Goal: Task Accomplishment & Management: Use online tool/utility

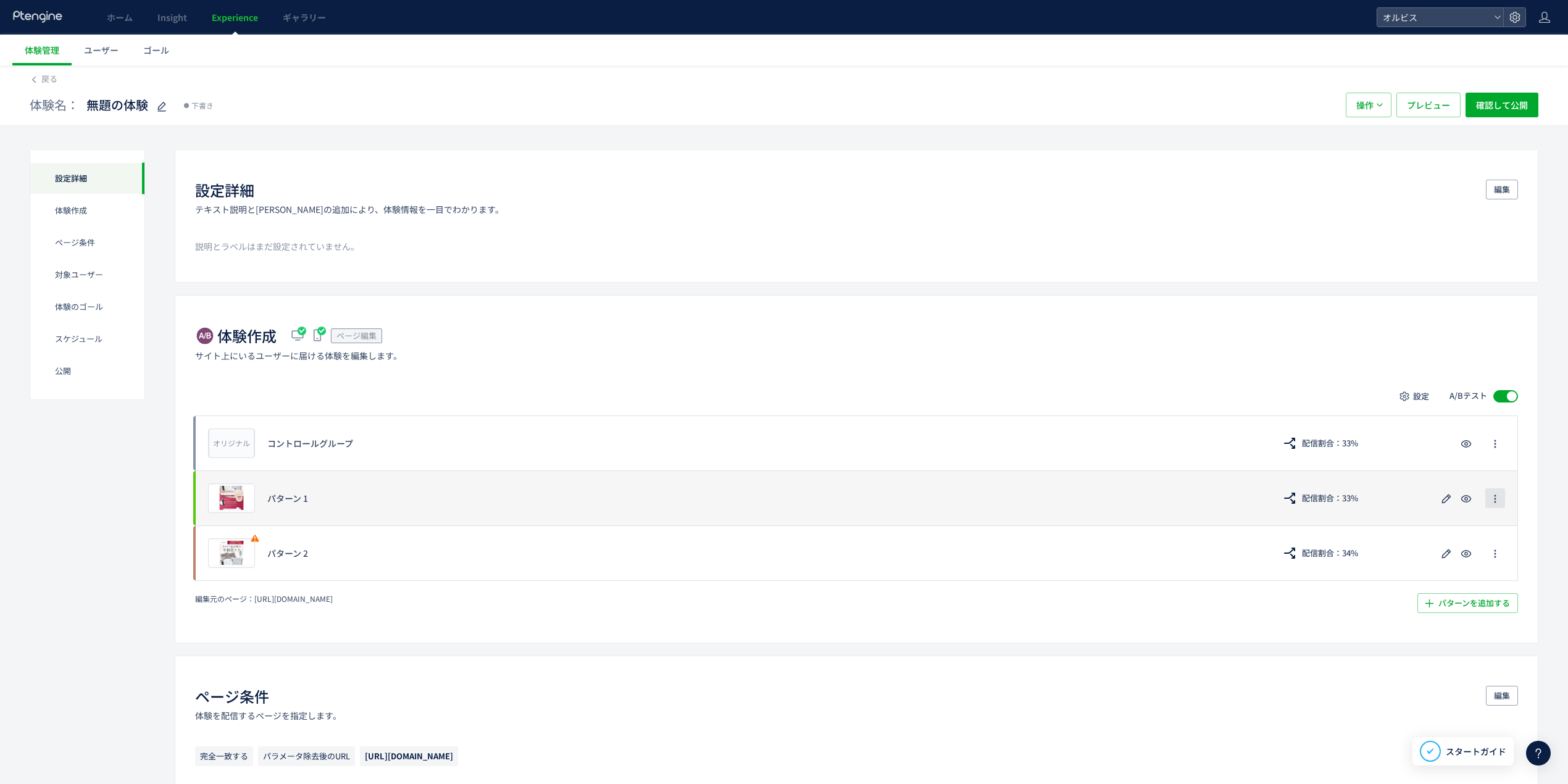
click at [1040, 488] on icon "button" at bounding box center [1496, 499] width 10 height 10
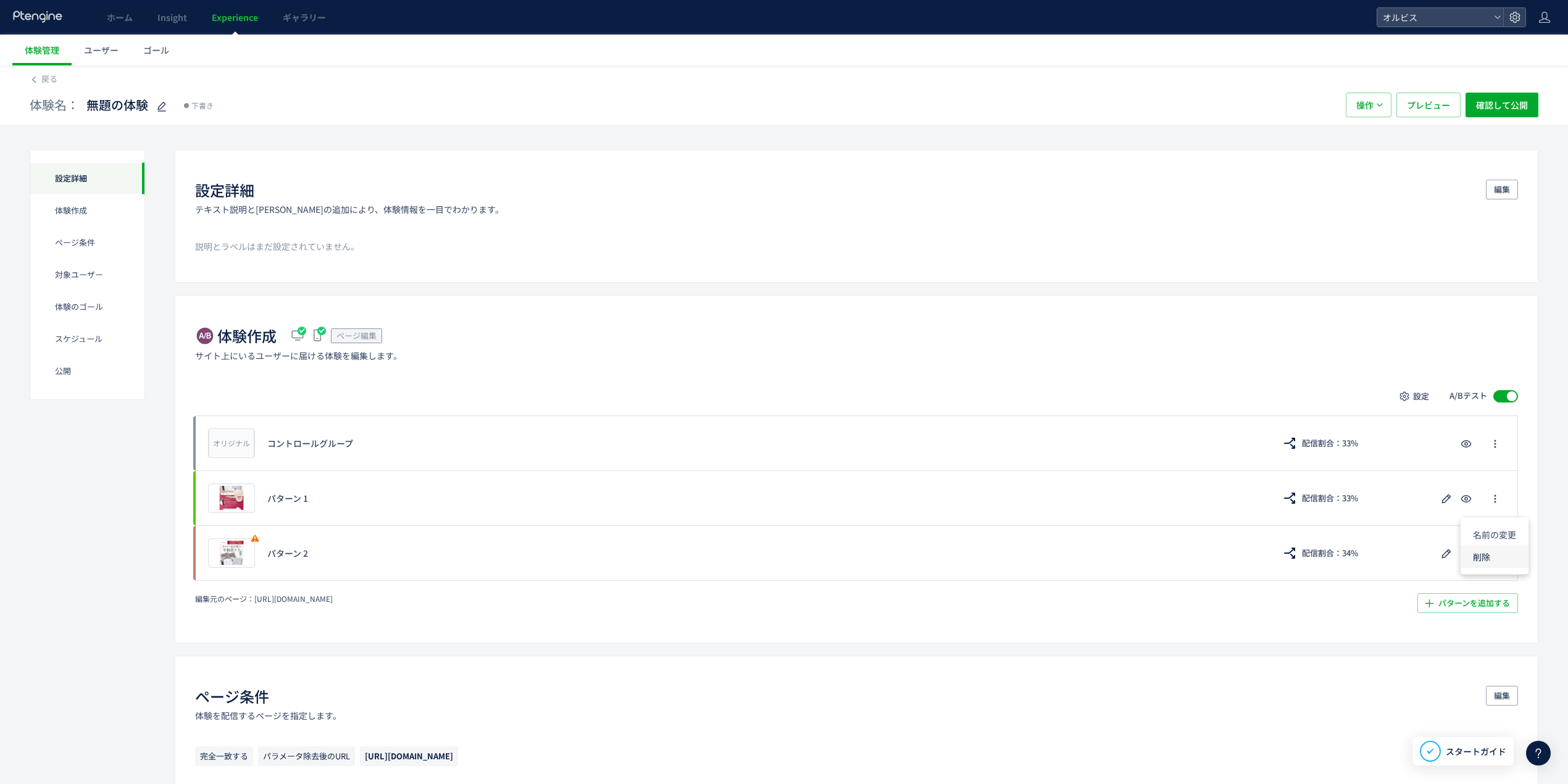
click at [1040, 488] on li "削除" at bounding box center [1494, 557] width 68 height 22
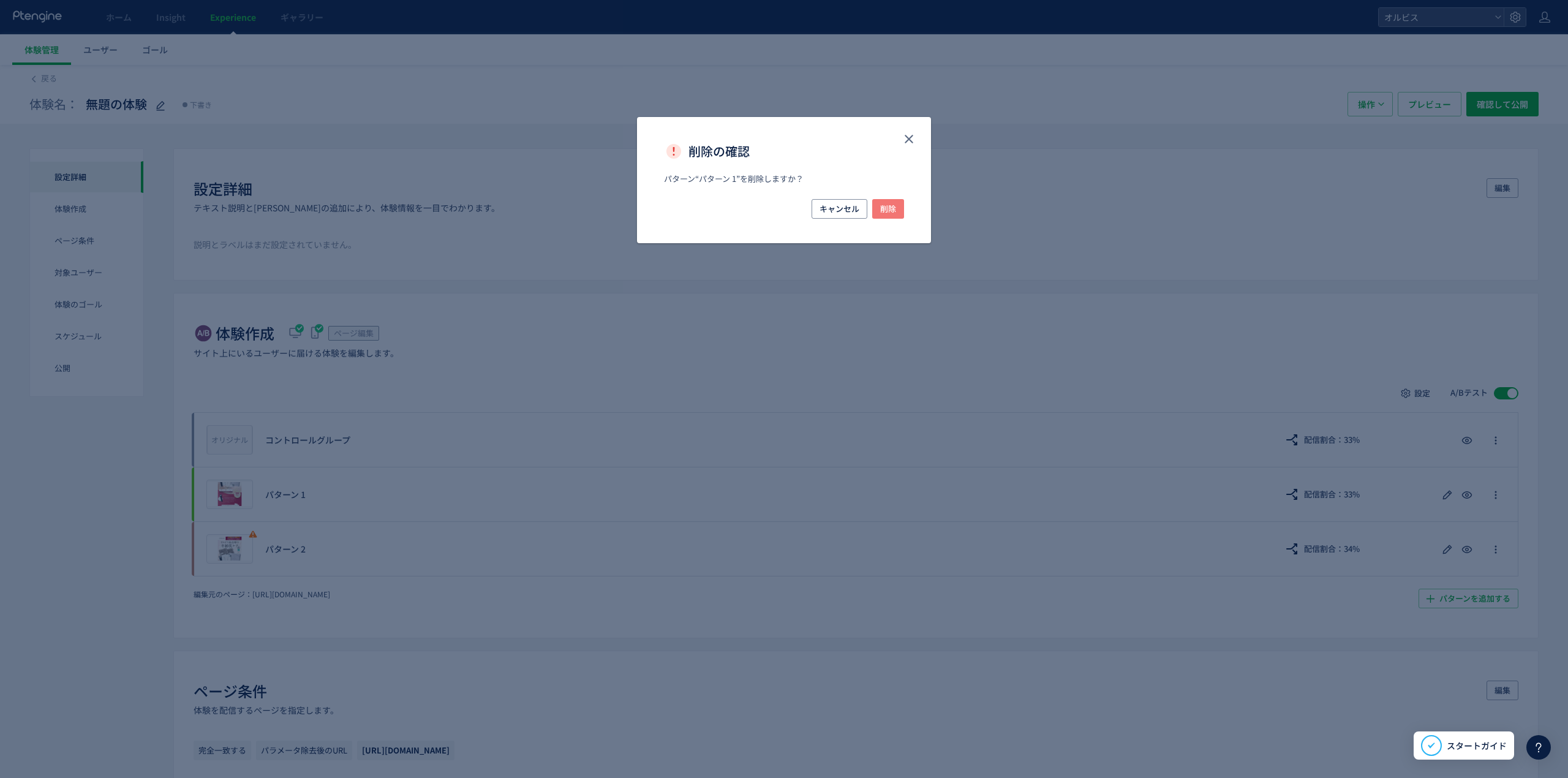
click at [885, 204] on span "削除" at bounding box center [888, 208] width 16 height 19
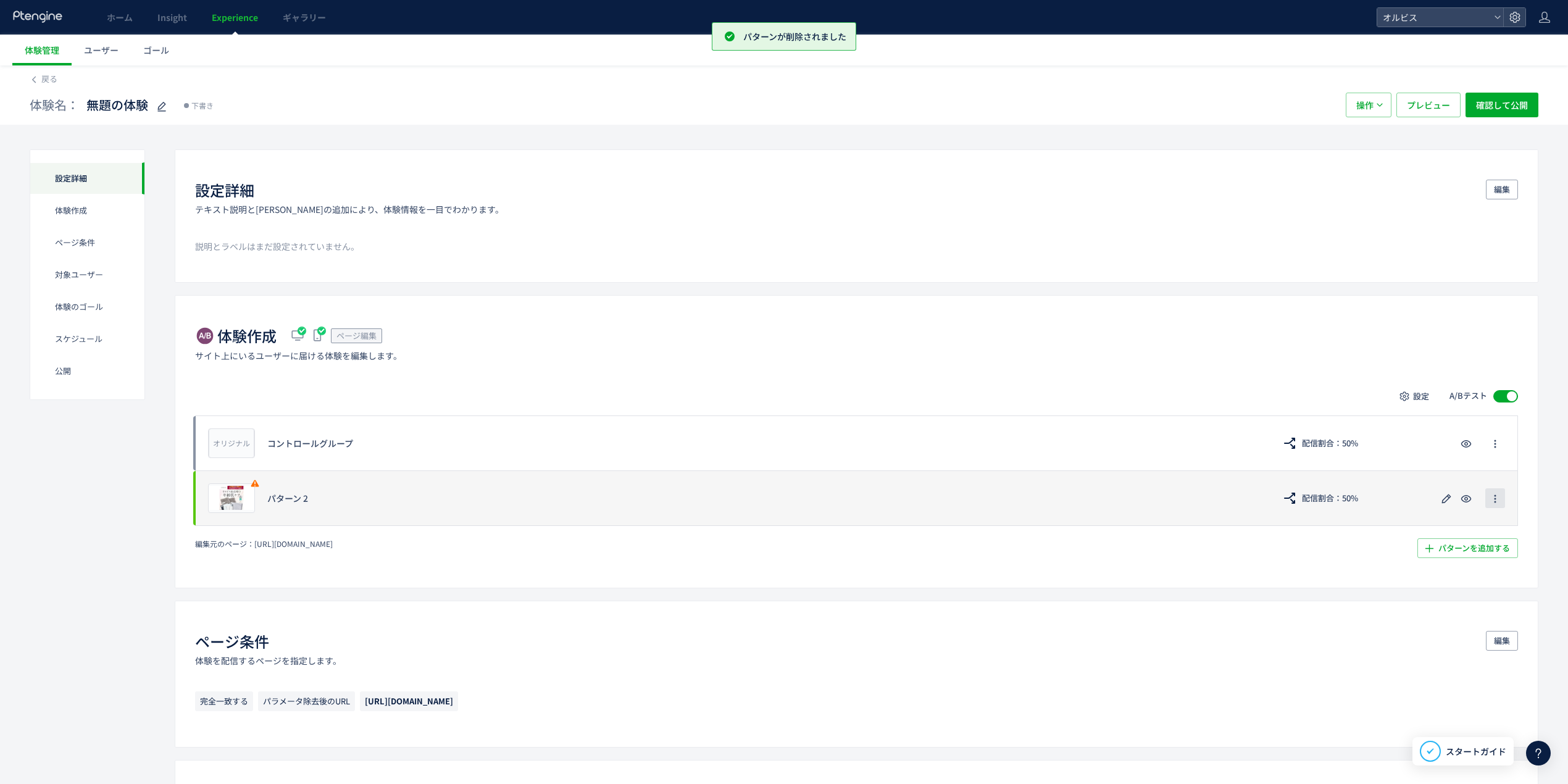
click at [1040, 488] on icon "button" at bounding box center [1496, 499] width 10 height 10
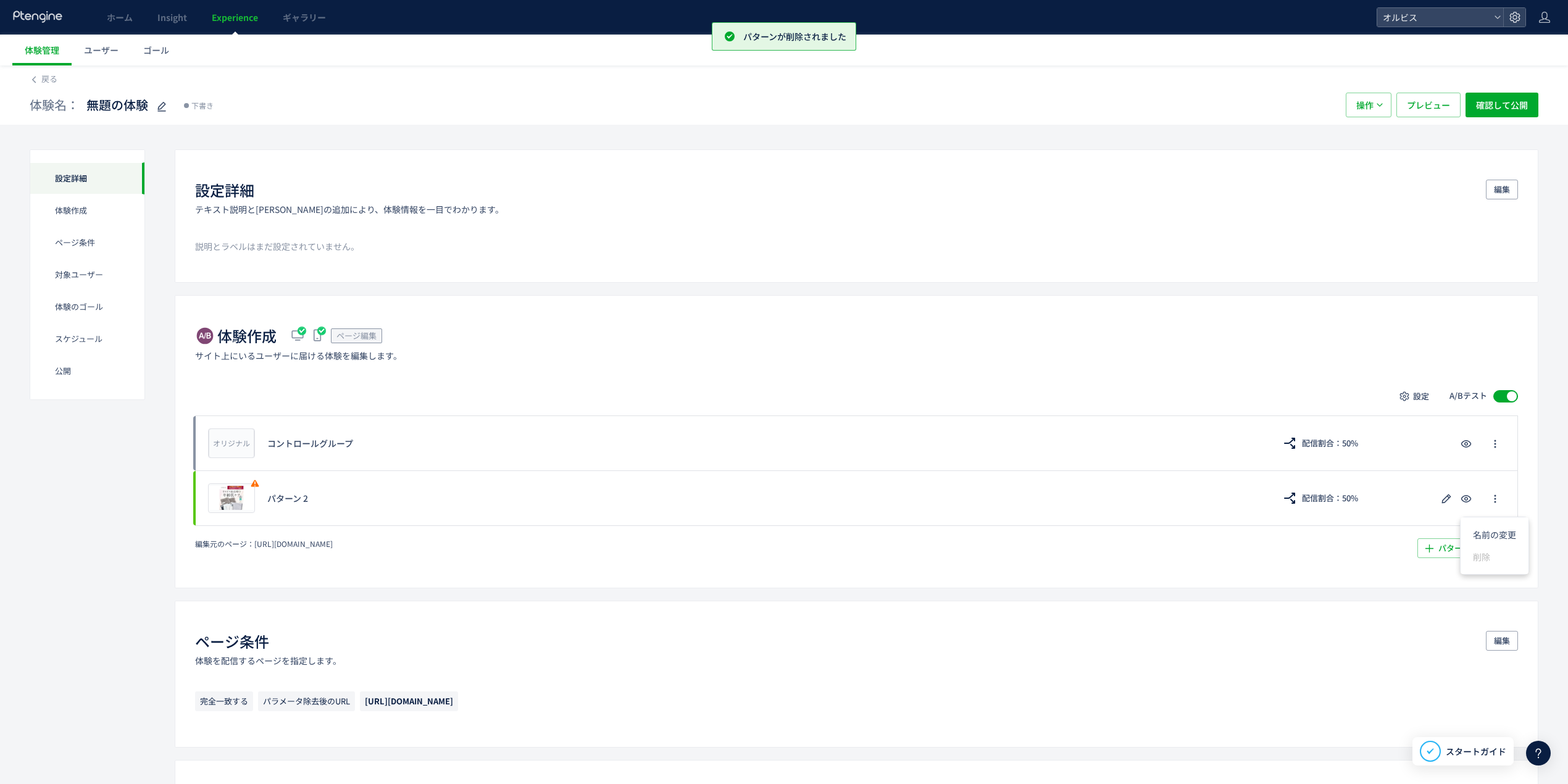
click at [1040, 488] on div "体験作成 ページ編集 サイト上にいるユーザーに届ける体験を編集します。 設定 A/Bテスト オリジナル プレビュー コントロールグループ 配信割合：50% プ…" at bounding box center [856, 441] width 1364 height 293
click at [408, 488] on div "編集元のページ： [URL][DOMAIN_NAME]" at bounding box center [592, 543] width 794 height 11
click at [345, 488] on icon at bounding box center [340, 543] width 9 height 9
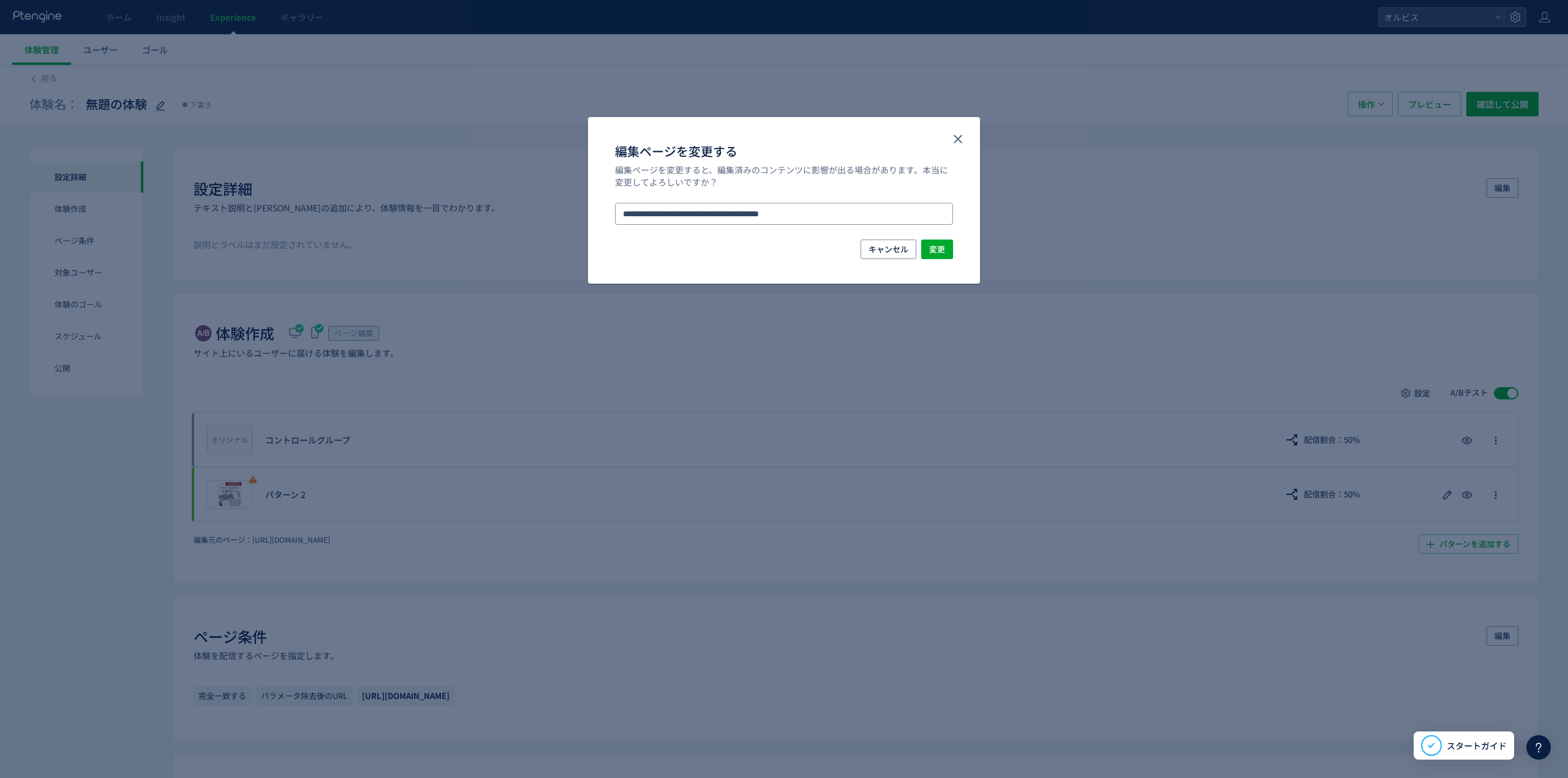
click at [822, 214] on input "**********" at bounding box center [784, 213] width 339 height 22
click at [764, 215] on input "**********" at bounding box center [784, 213] width 339 height 22
drag, startPoint x: 772, startPoint y: 214, endPoint x: 799, endPoint y: 211, distance: 27.2
click at [799, 211] on input "**********" at bounding box center [784, 213] width 339 height 22
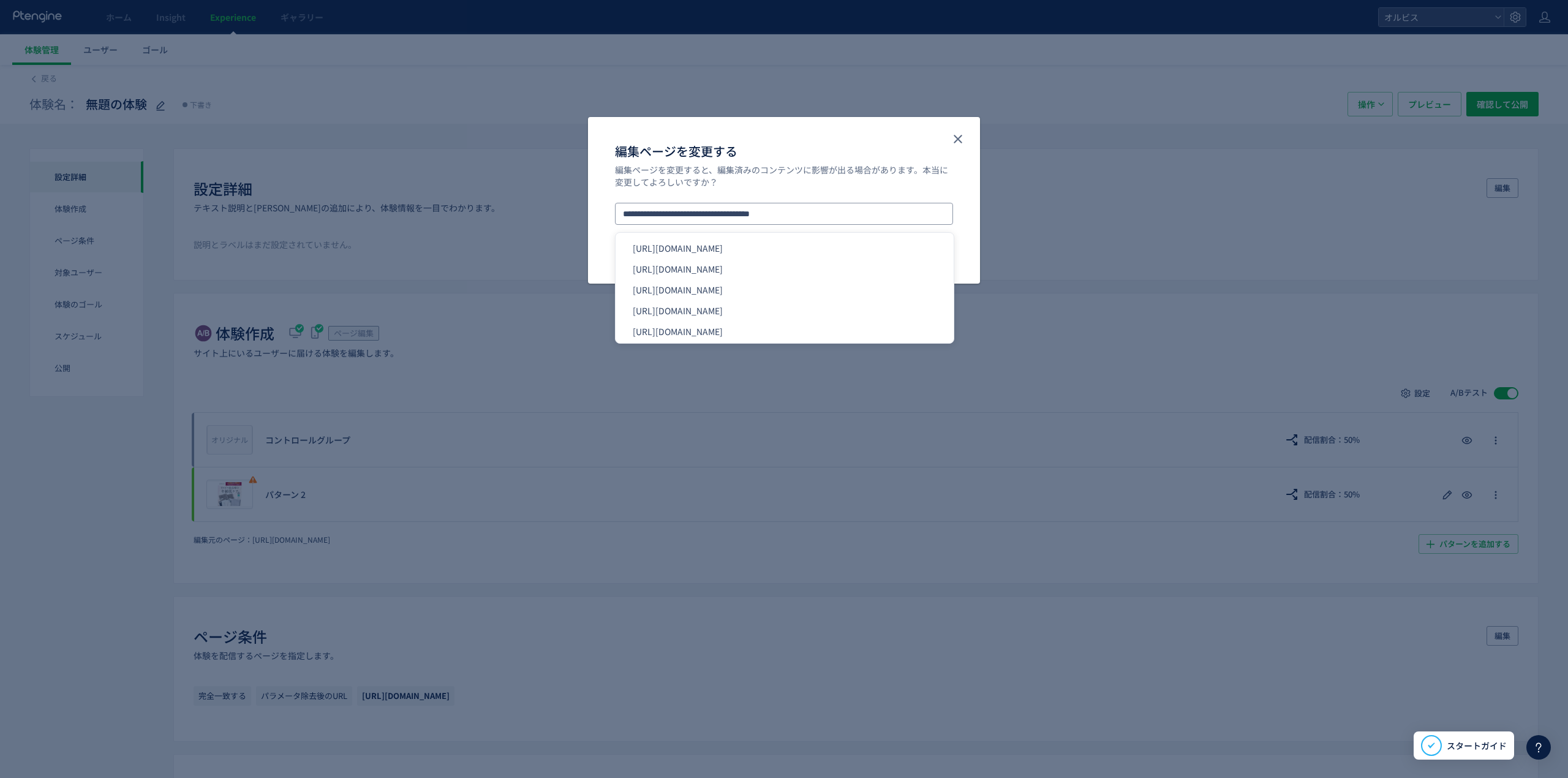
type input "**********"
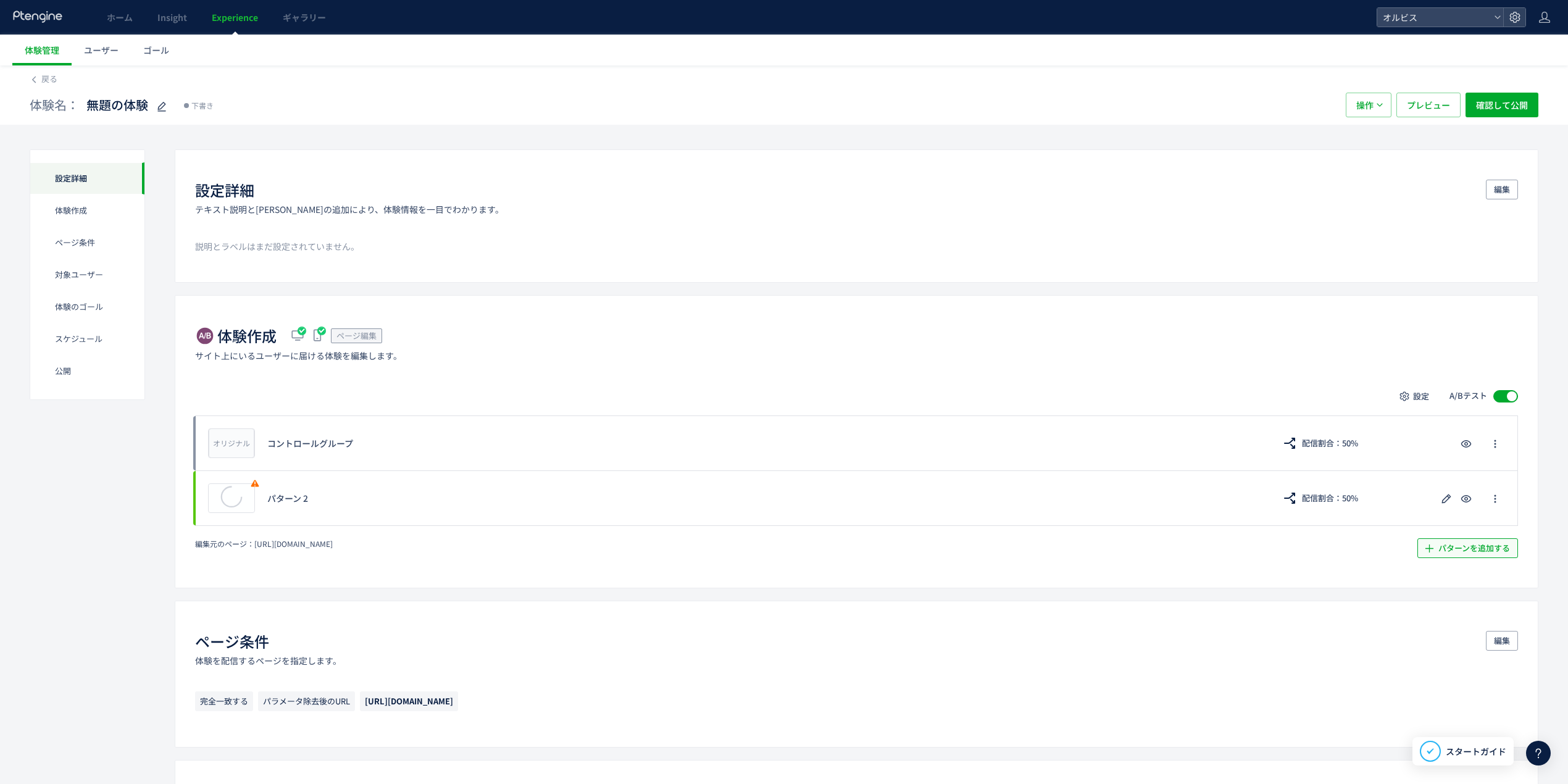
click at [1040, 488] on span "パターンを追加する​" at bounding box center [1474, 547] width 71 height 19
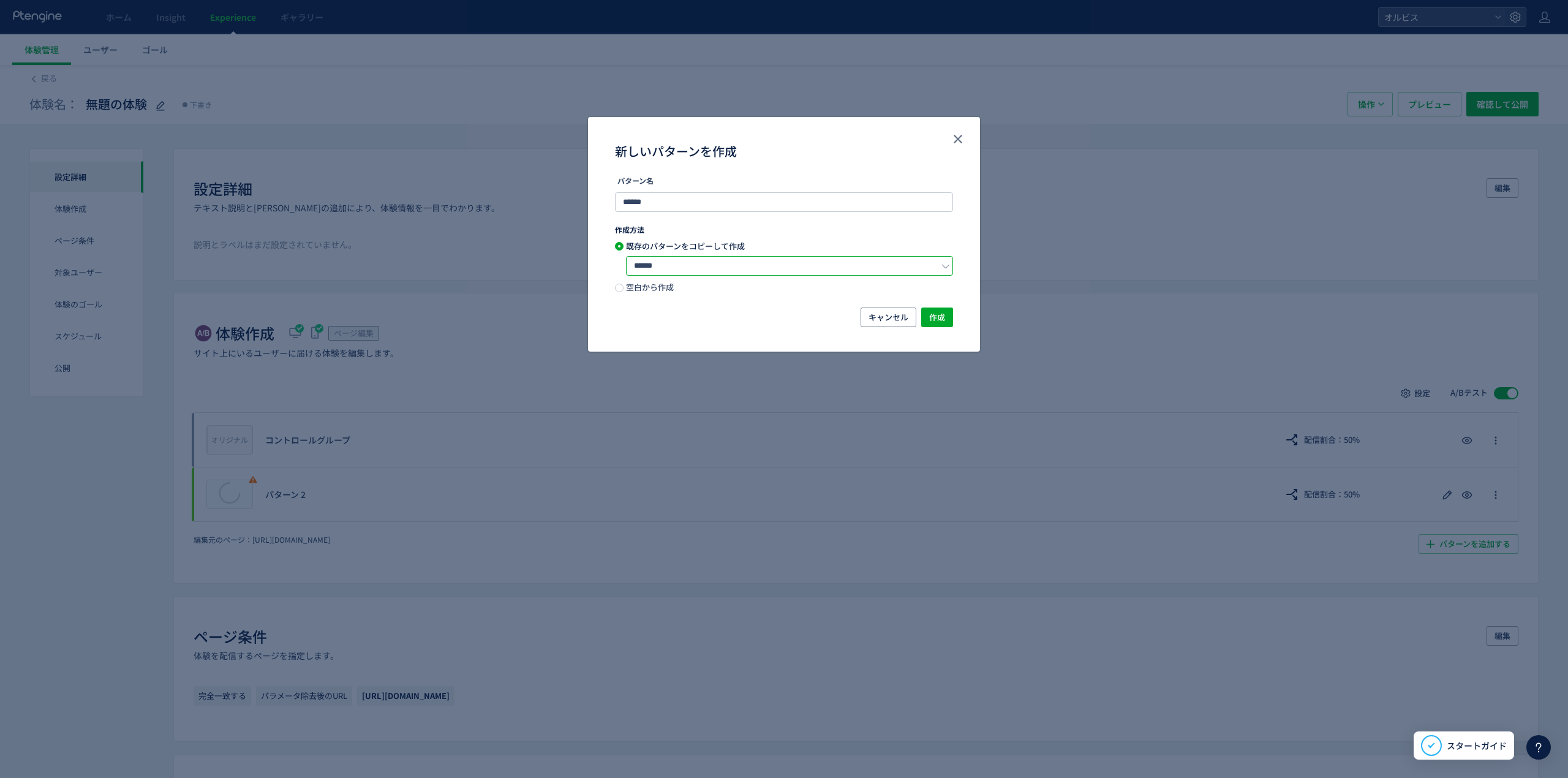
click at [870, 265] on input "******" at bounding box center [789, 266] width 327 height 19
click at [811, 197] on input "******" at bounding box center [784, 202] width 339 height 19
click at [745, 292] on label "空白から作成" at bounding box center [784, 288] width 339 height 10
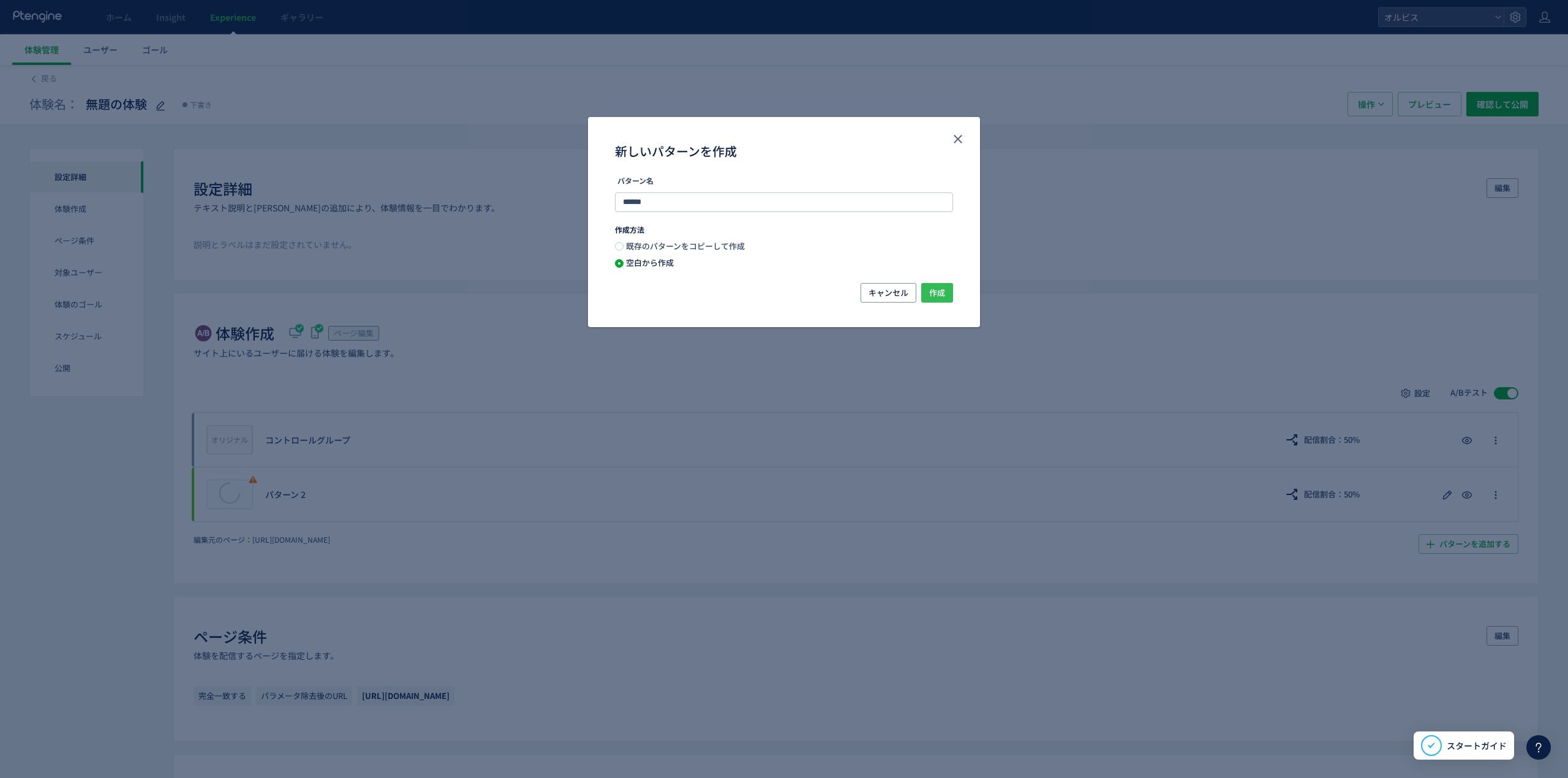
click at [927, 291] on button "作成" at bounding box center [937, 292] width 32 height 19
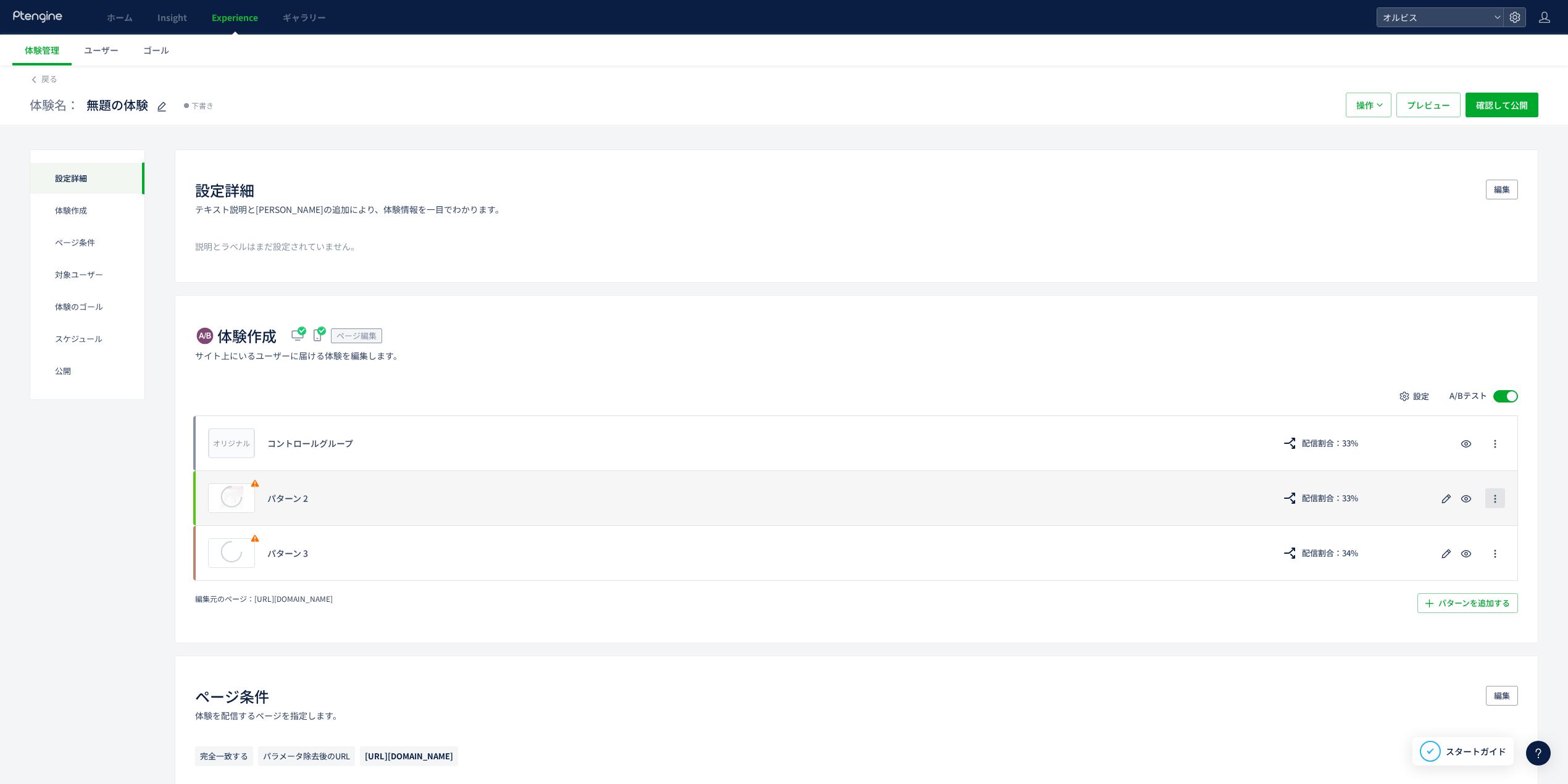
click at [1040, 488] on button "button" at bounding box center [1495, 498] width 19 height 19
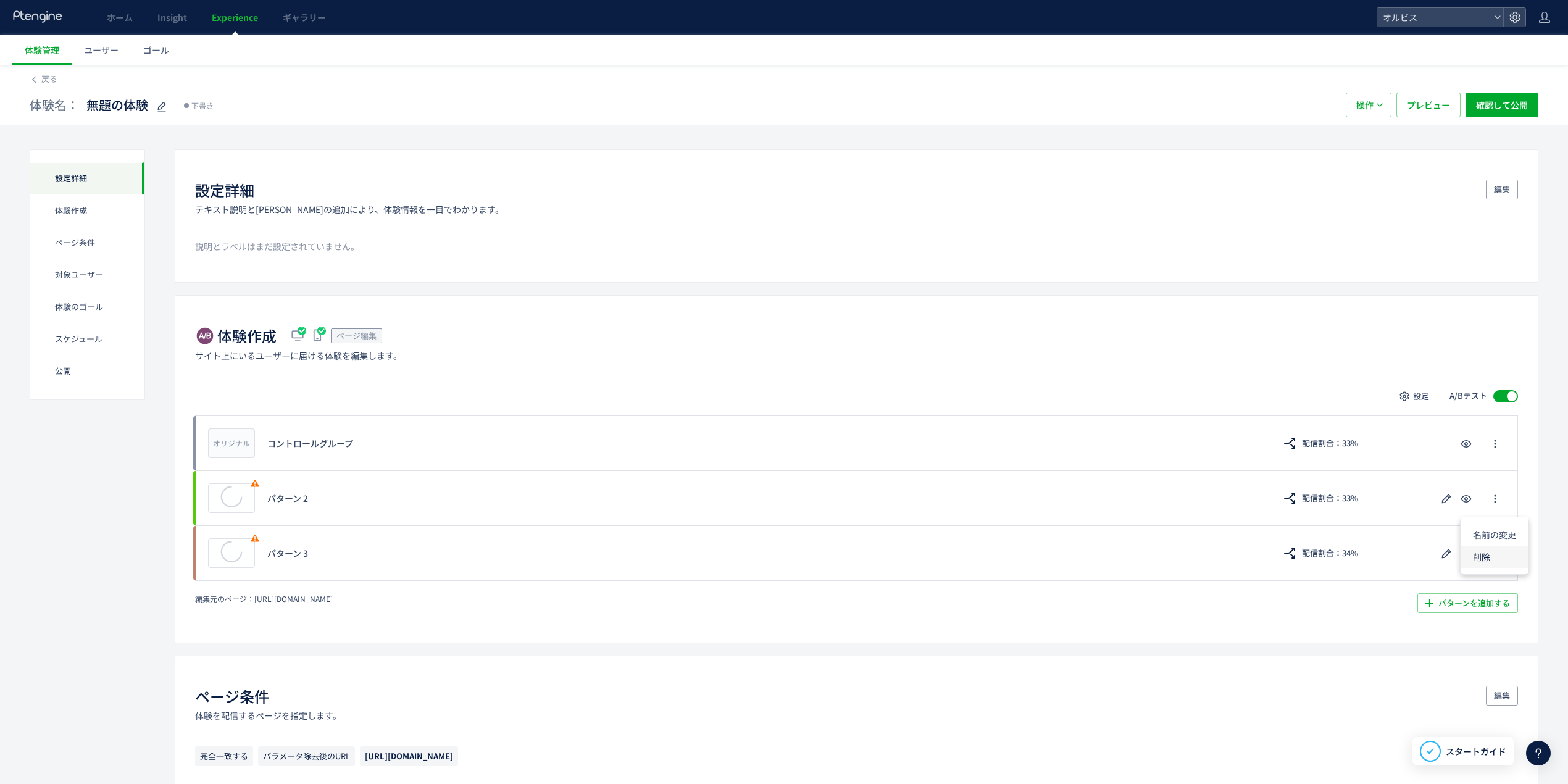
click at [1040, 488] on li "削除" at bounding box center [1494, 557] width 68 height 22
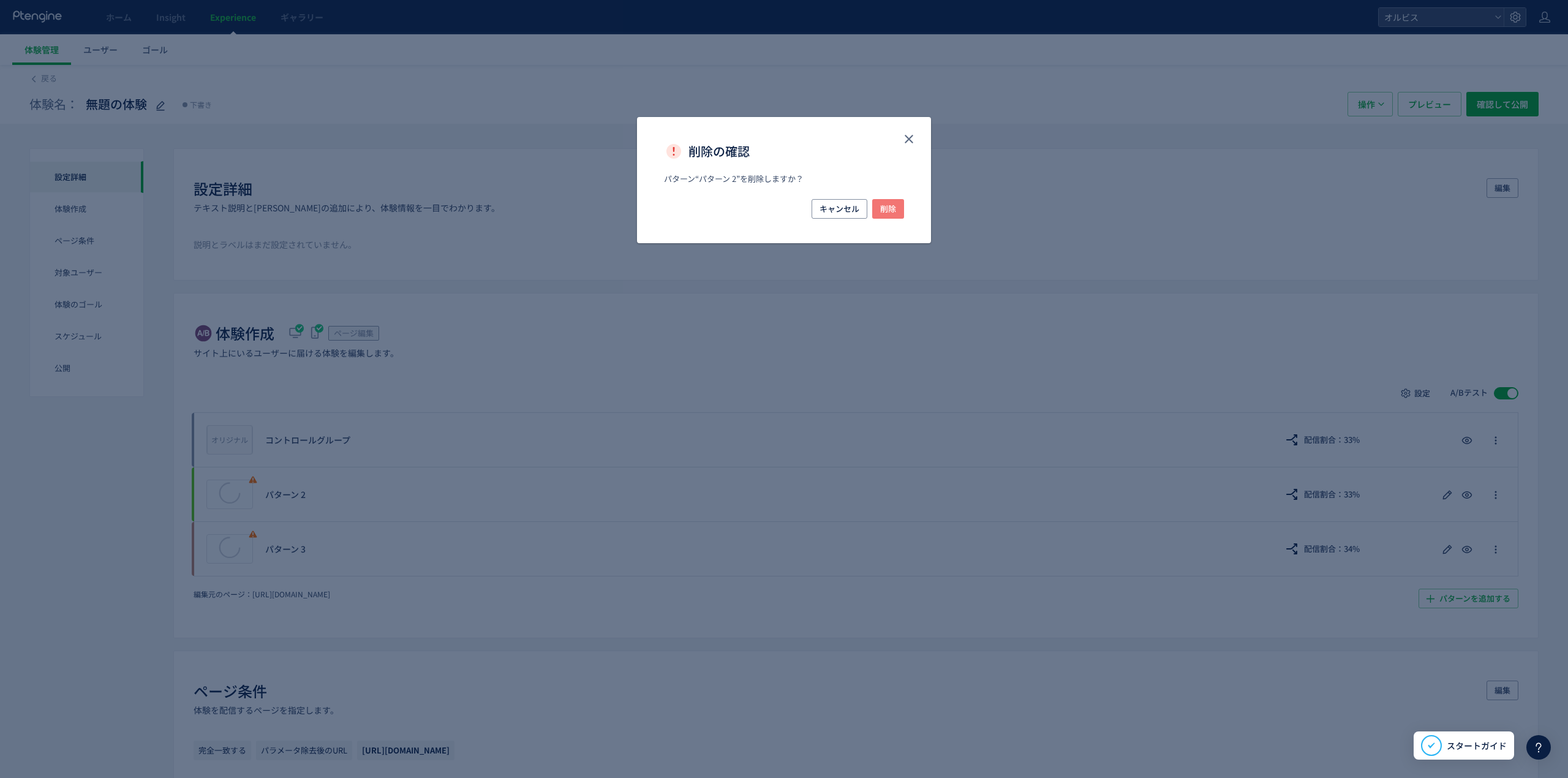
click at [892, 208] on span "削除" at bounding box center [888, 208] width 16 height 19
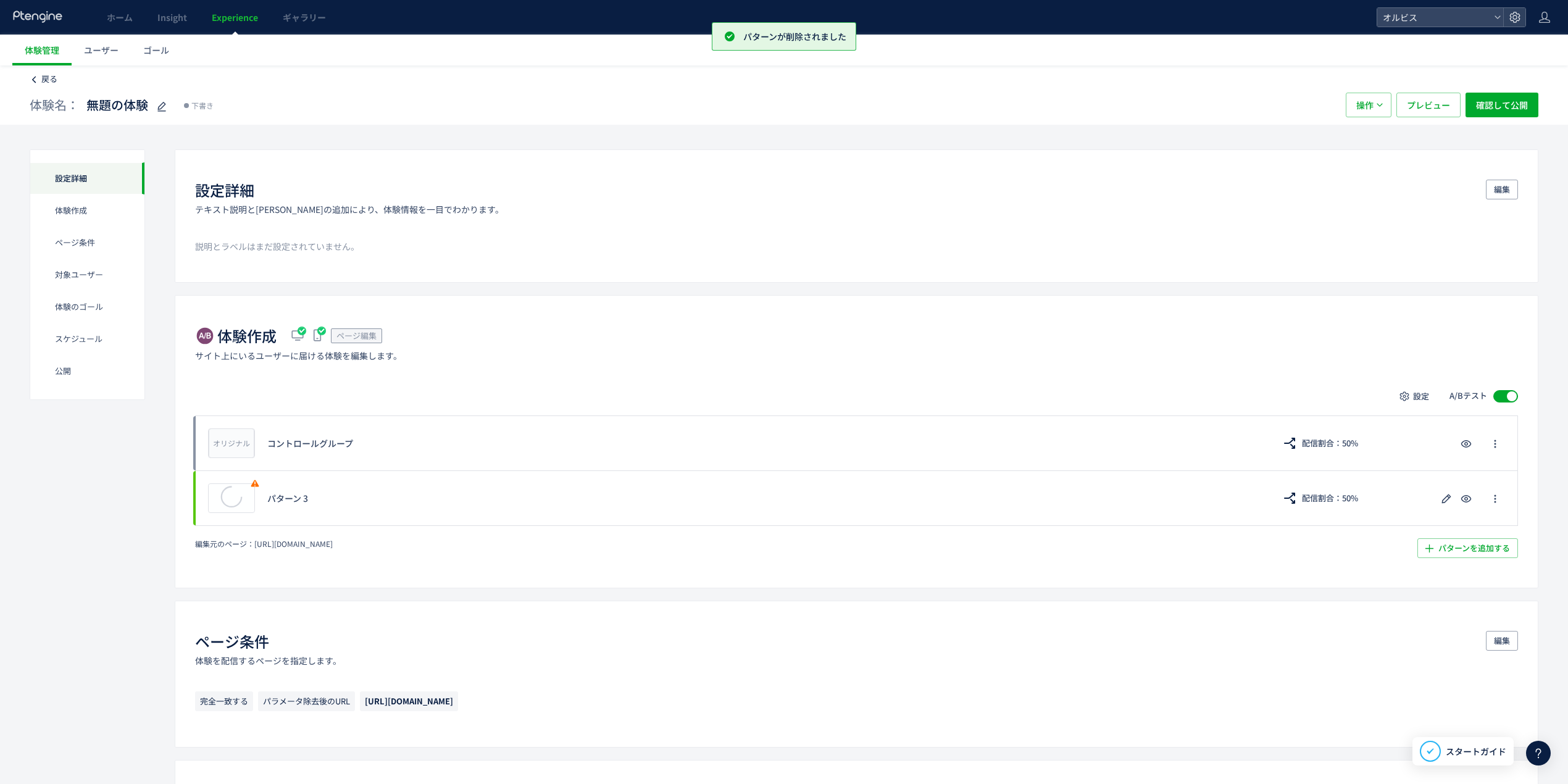
click at [38, 78] on link "戻る" at bounding box center [43, 79] width 28 height 12
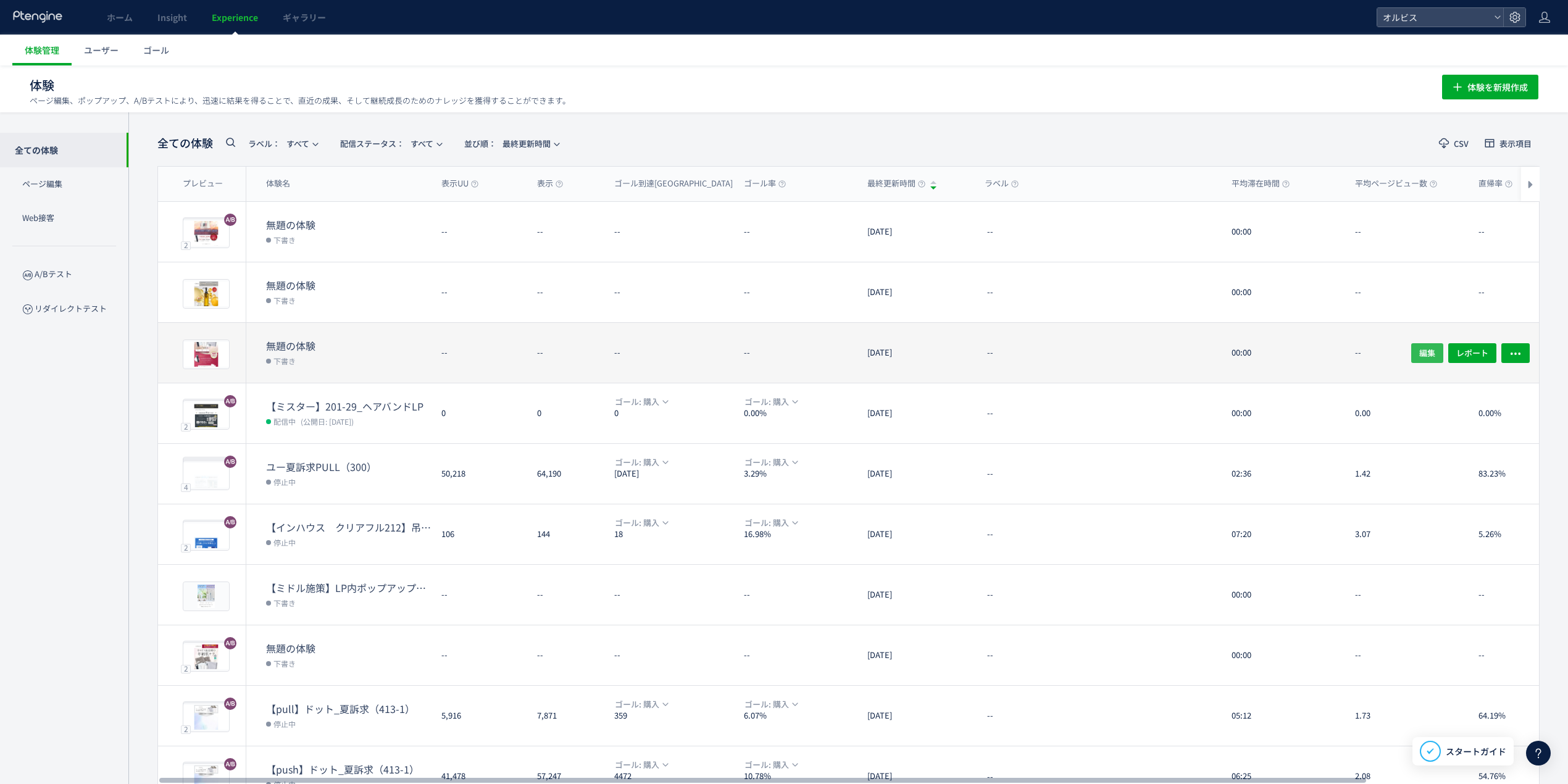
click at [1040, 349] on span "編集" at bounding box center [1427, 352] width 16 height 19
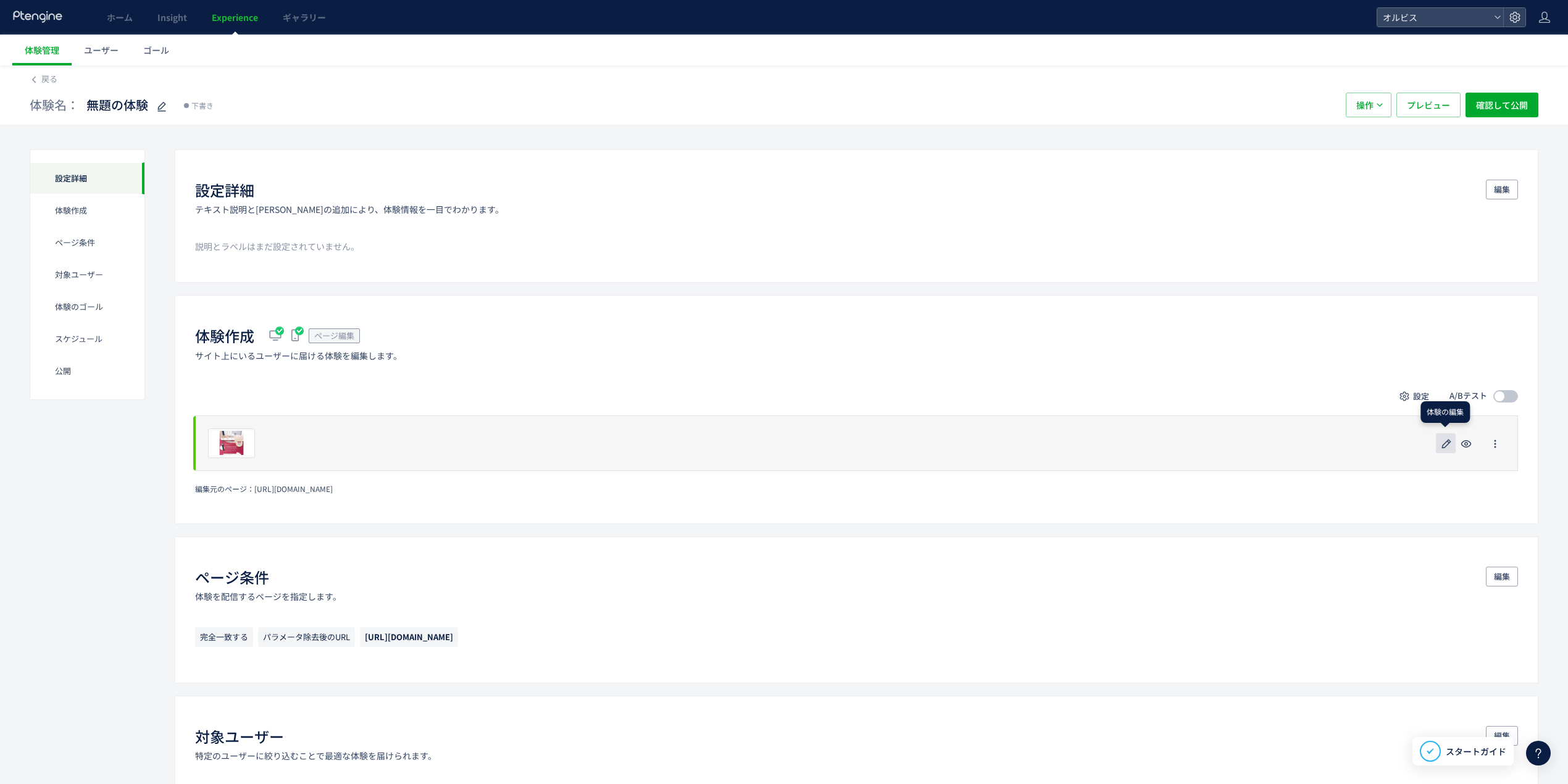
click at [1040, 447] on use "button" at bounding box center [1447, 444] width 9 height 9
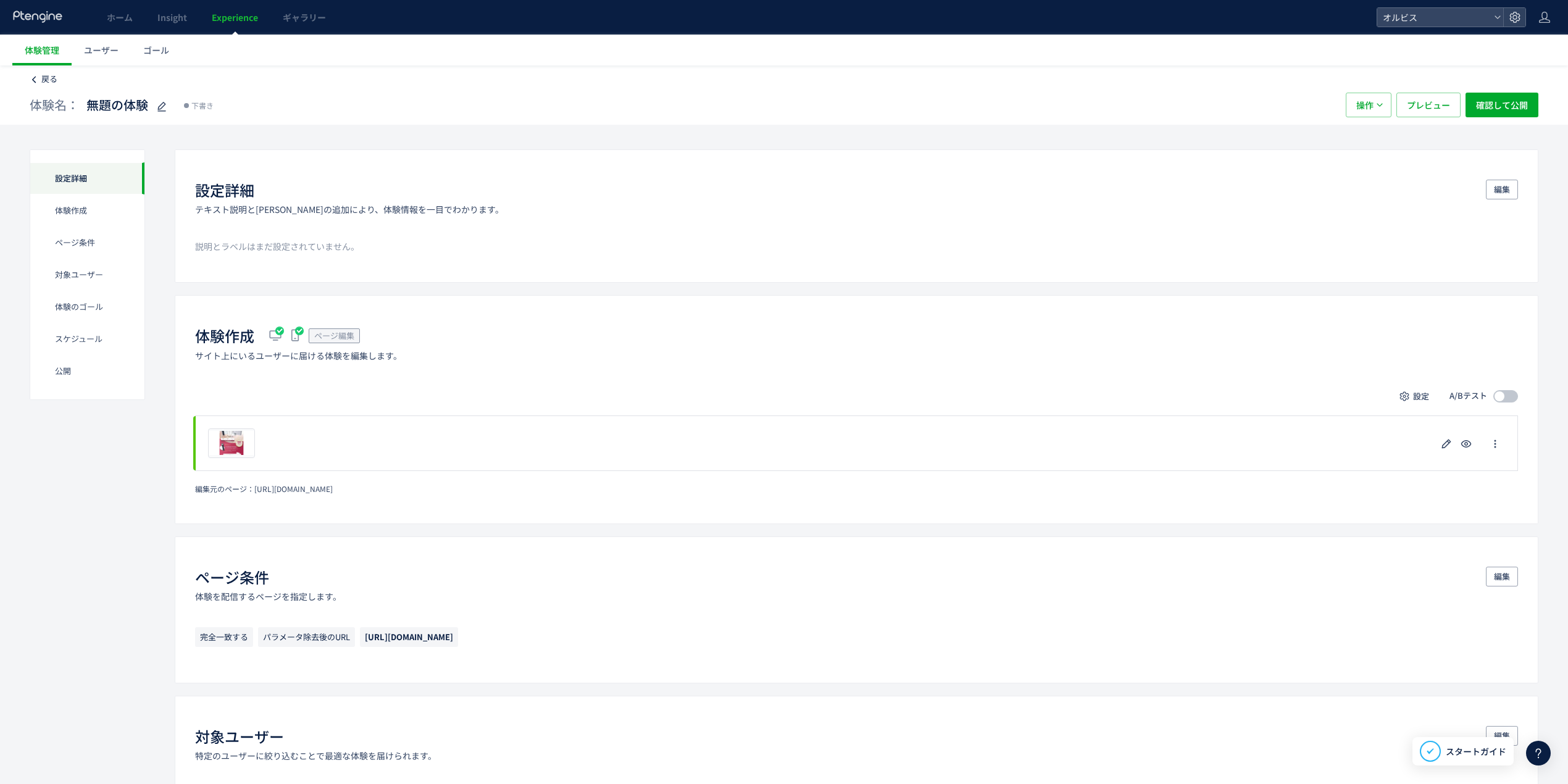
click at [50, 76] on span "戻る" at bounding box center [49, 79] width 16 height 12
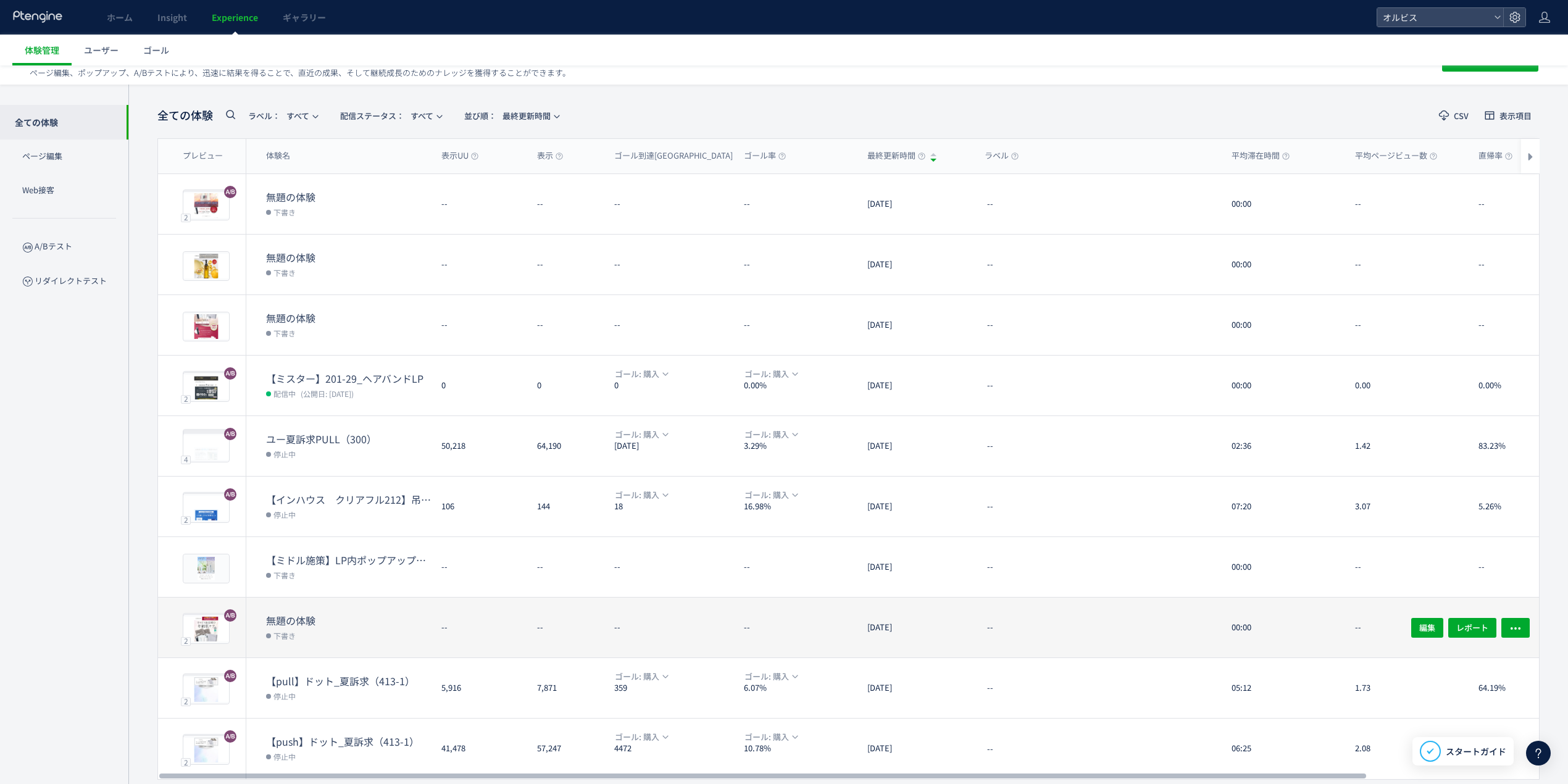
scroll to position [68, 0]
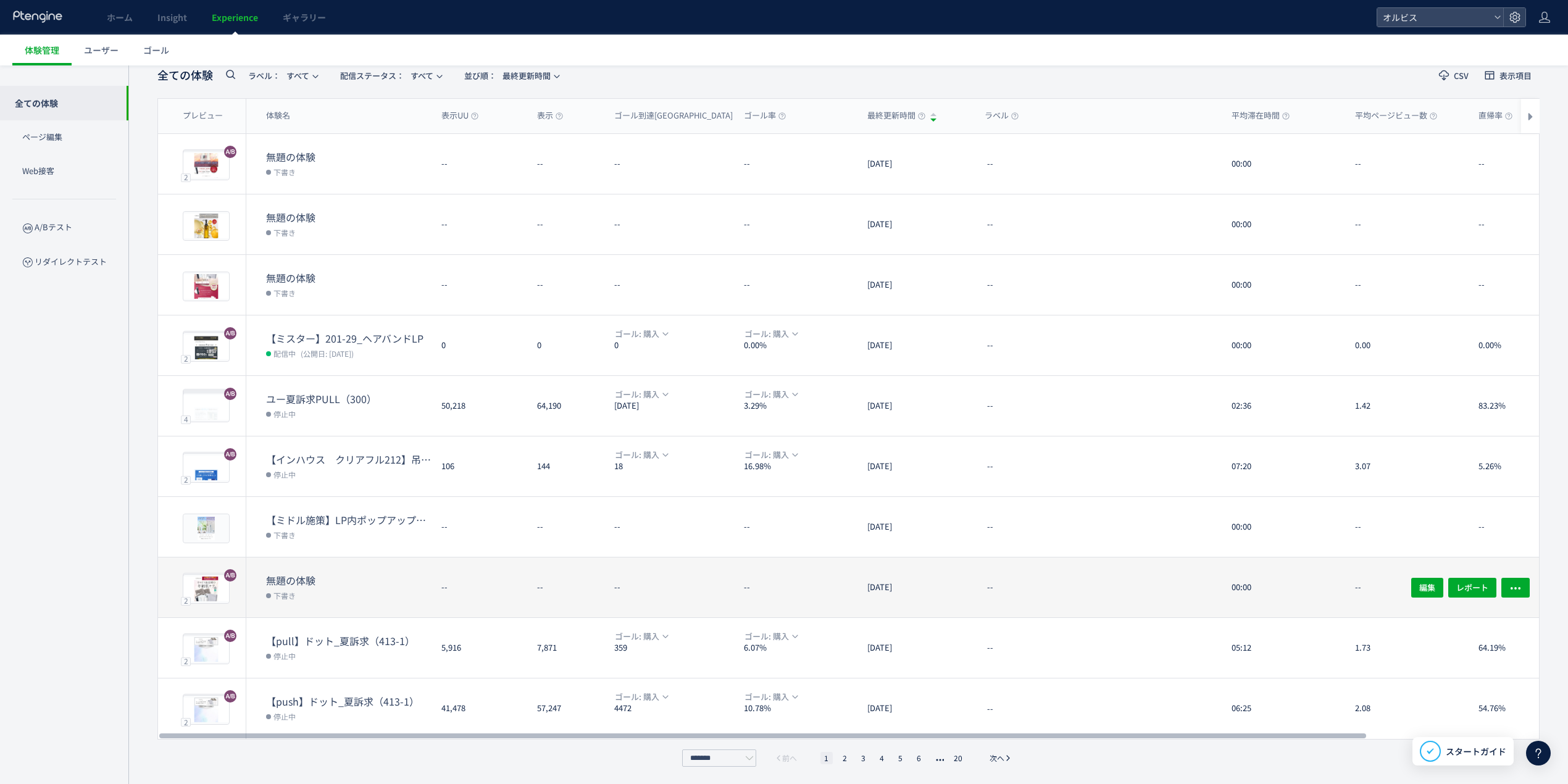
click at [320, 488] on dt "無題の体験" at bounding box center [348, 581] width 165 height 14
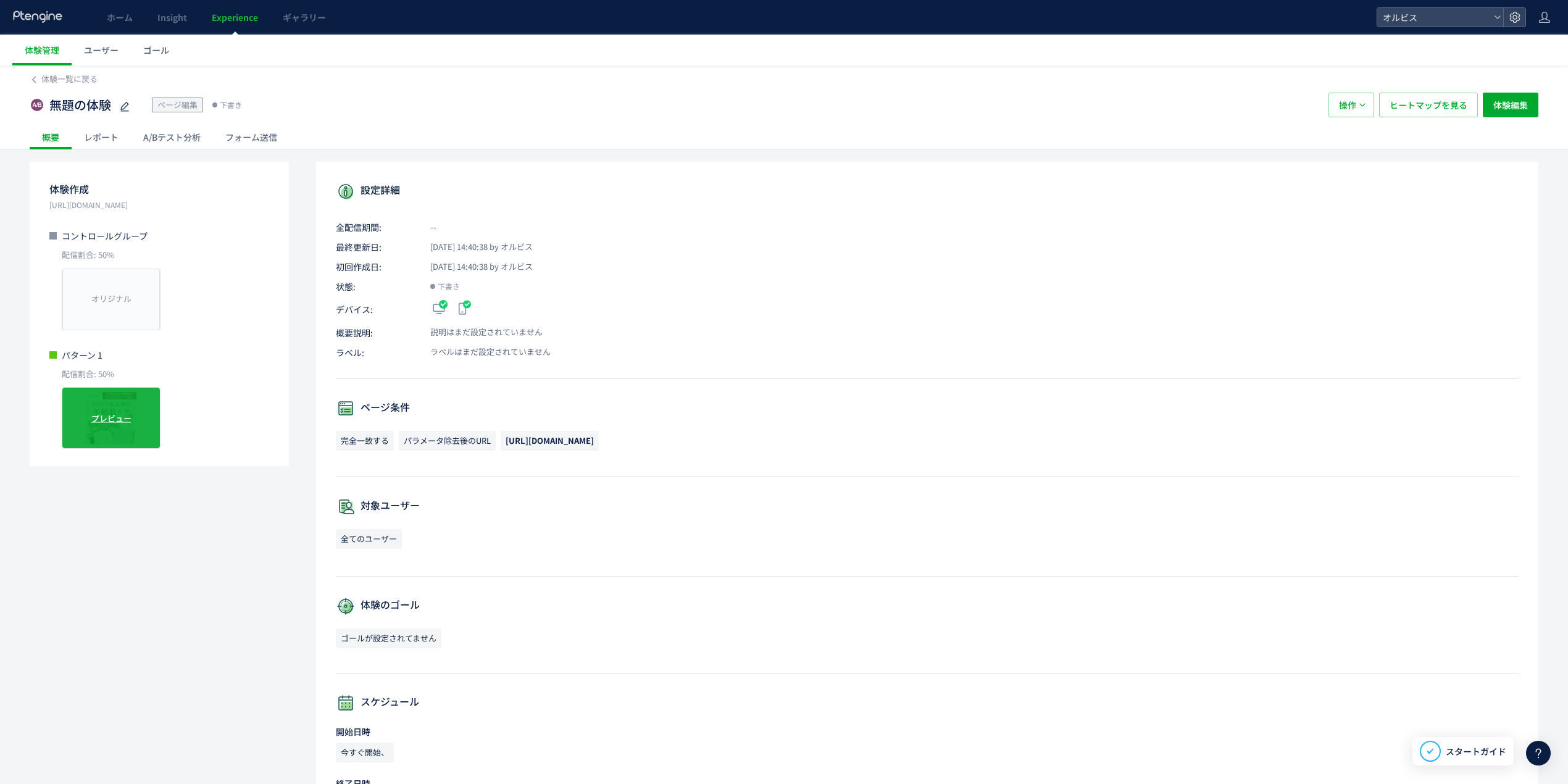
click at [120, 416] on span "プレビュー" at bounding box center [112, 418] width 40 height 12
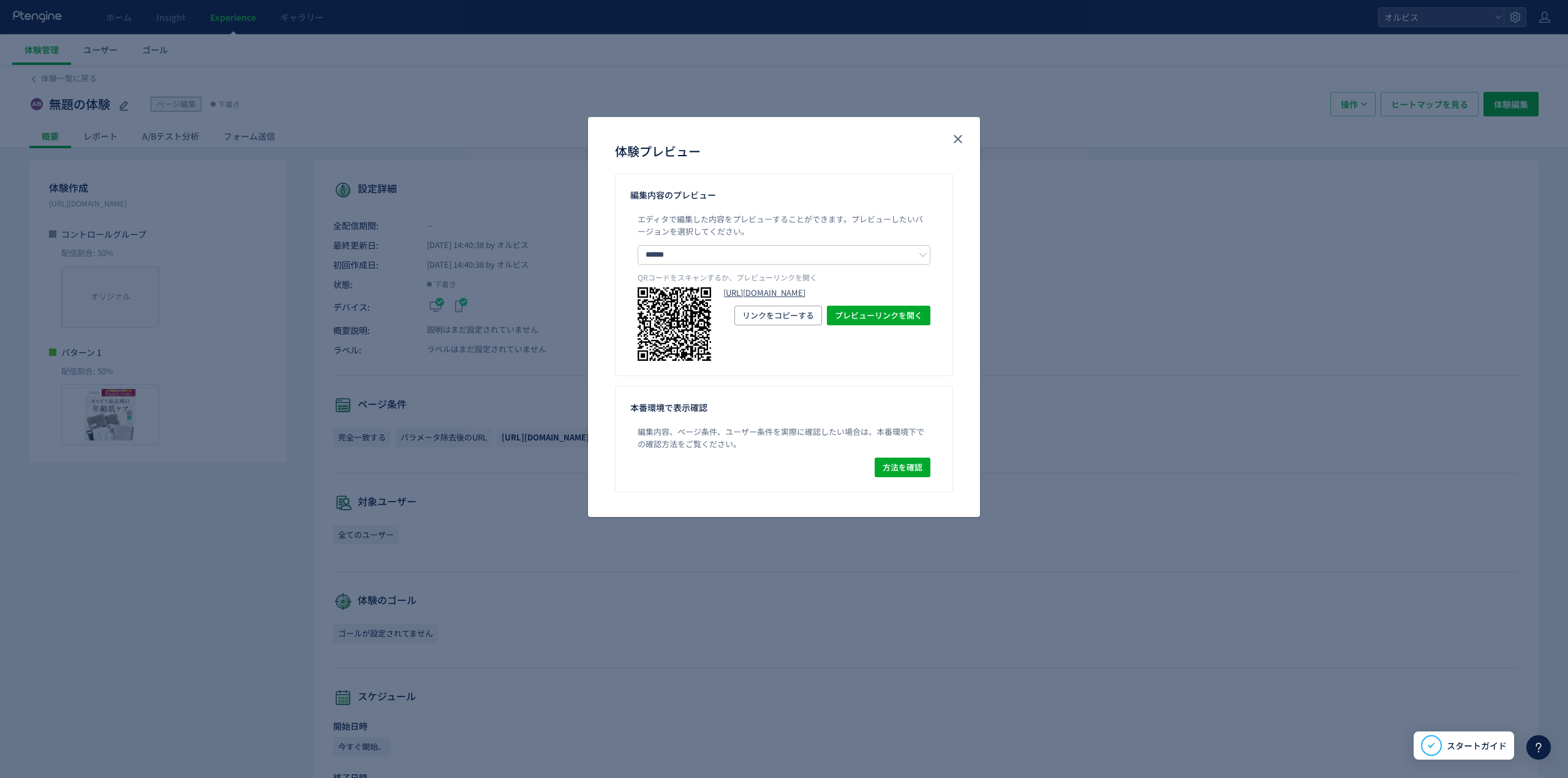
click at [802, 299] on link "[URL][DOMAIN_NAME]" at bounding box center [827, 293] width 207 height 11
click at [964, 135] on icon "close" at bounding box center [958, 139] width 15 height 15
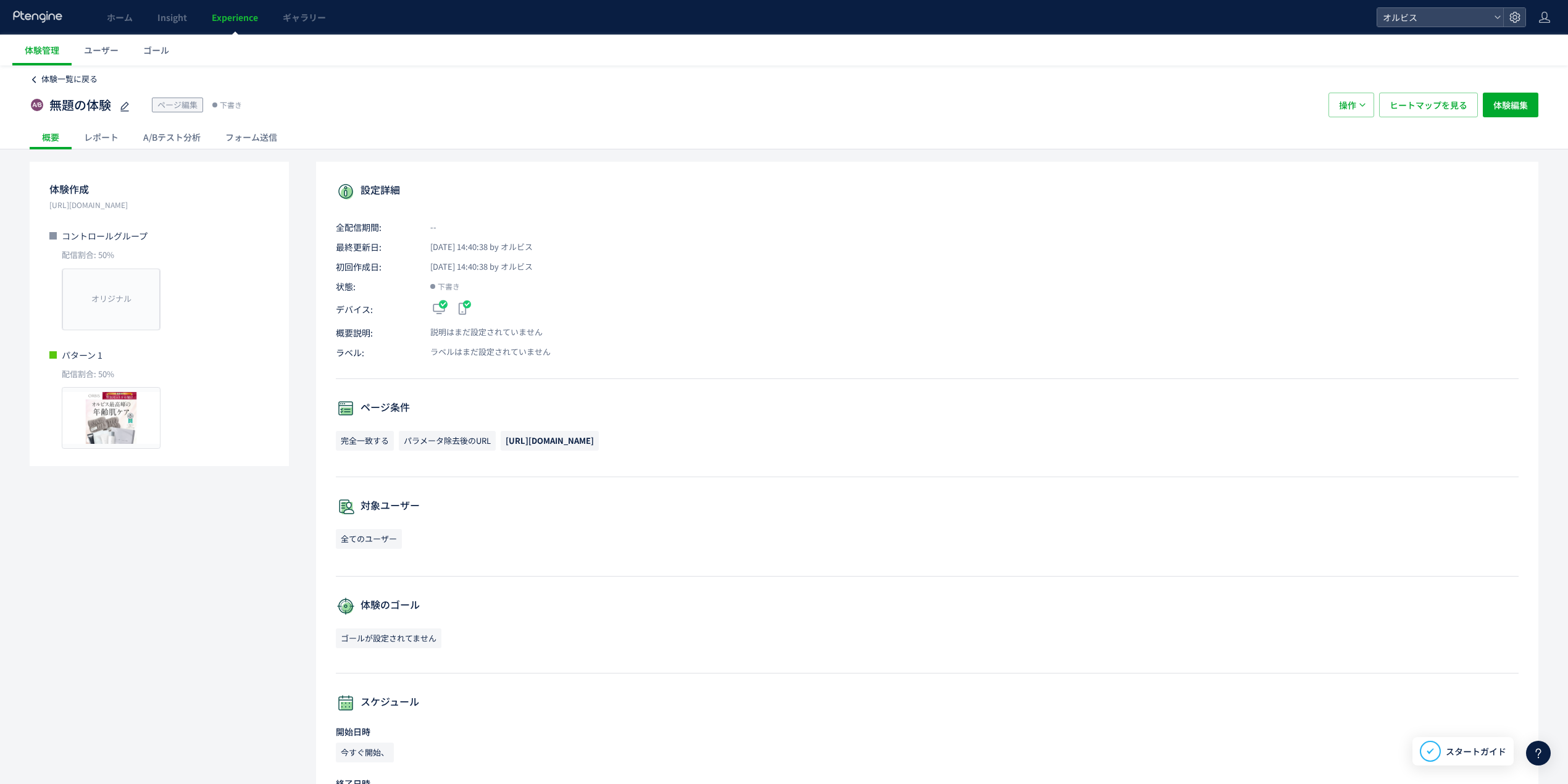
click at [92, 80] on span "体験一覧に戻る" at bounding box center [69, 79] width 56 height 12
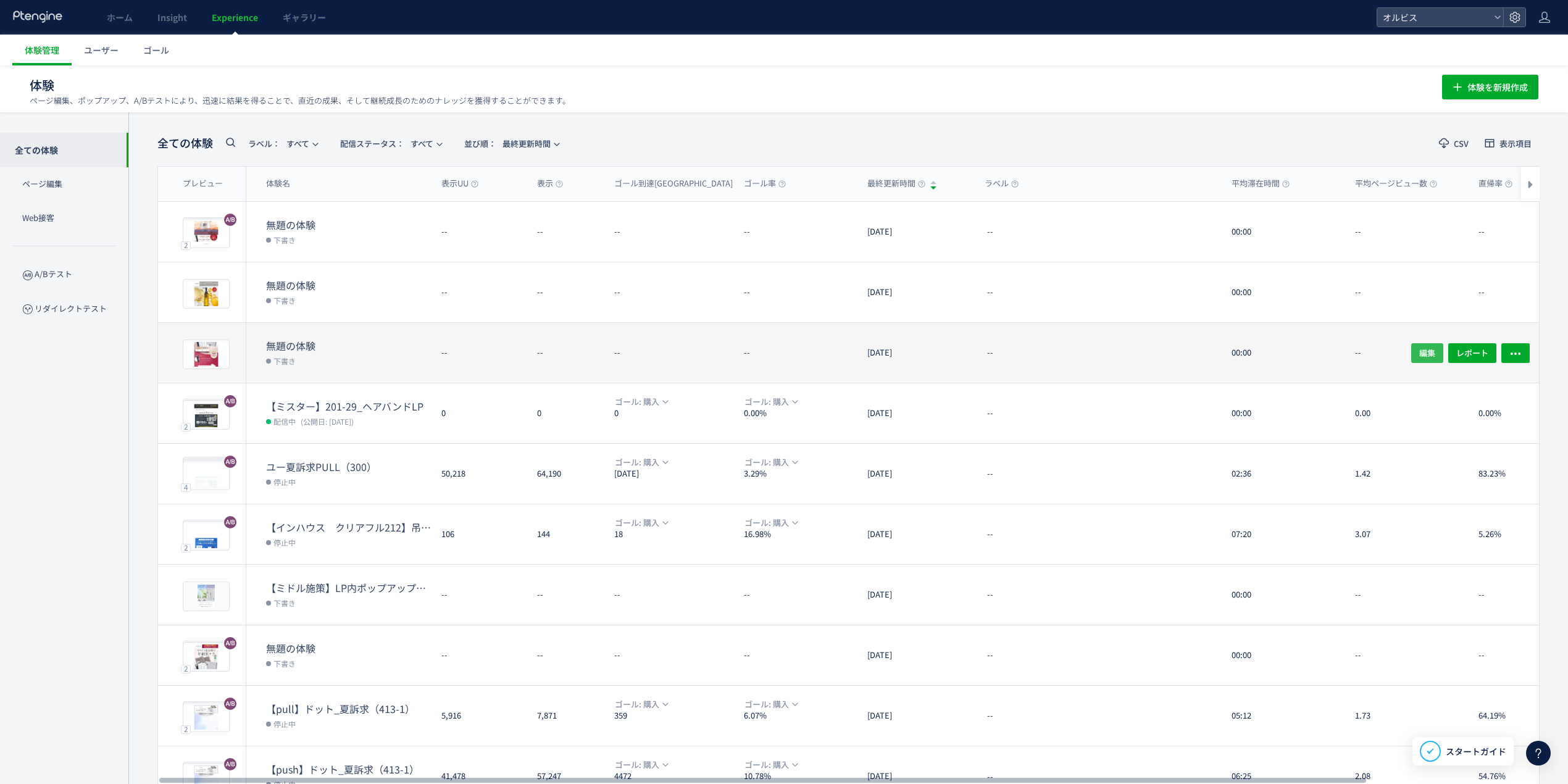
click at [1040, 352] on span "編集" at bounding box center [1427, 352] width 16 height 19
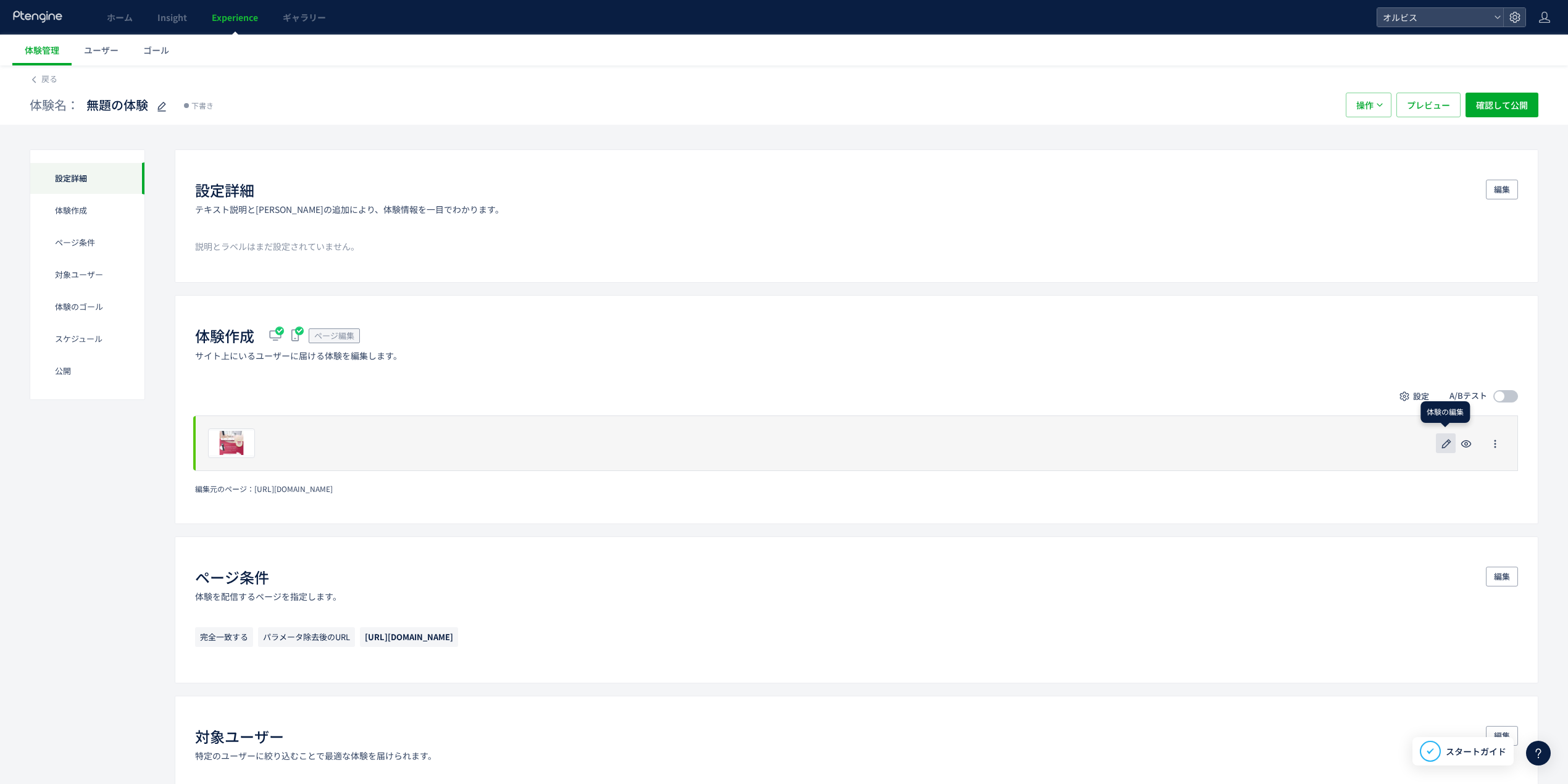
click at [1040, 444] on use "button" at bounding box center [1447, 444] width 9 height 9
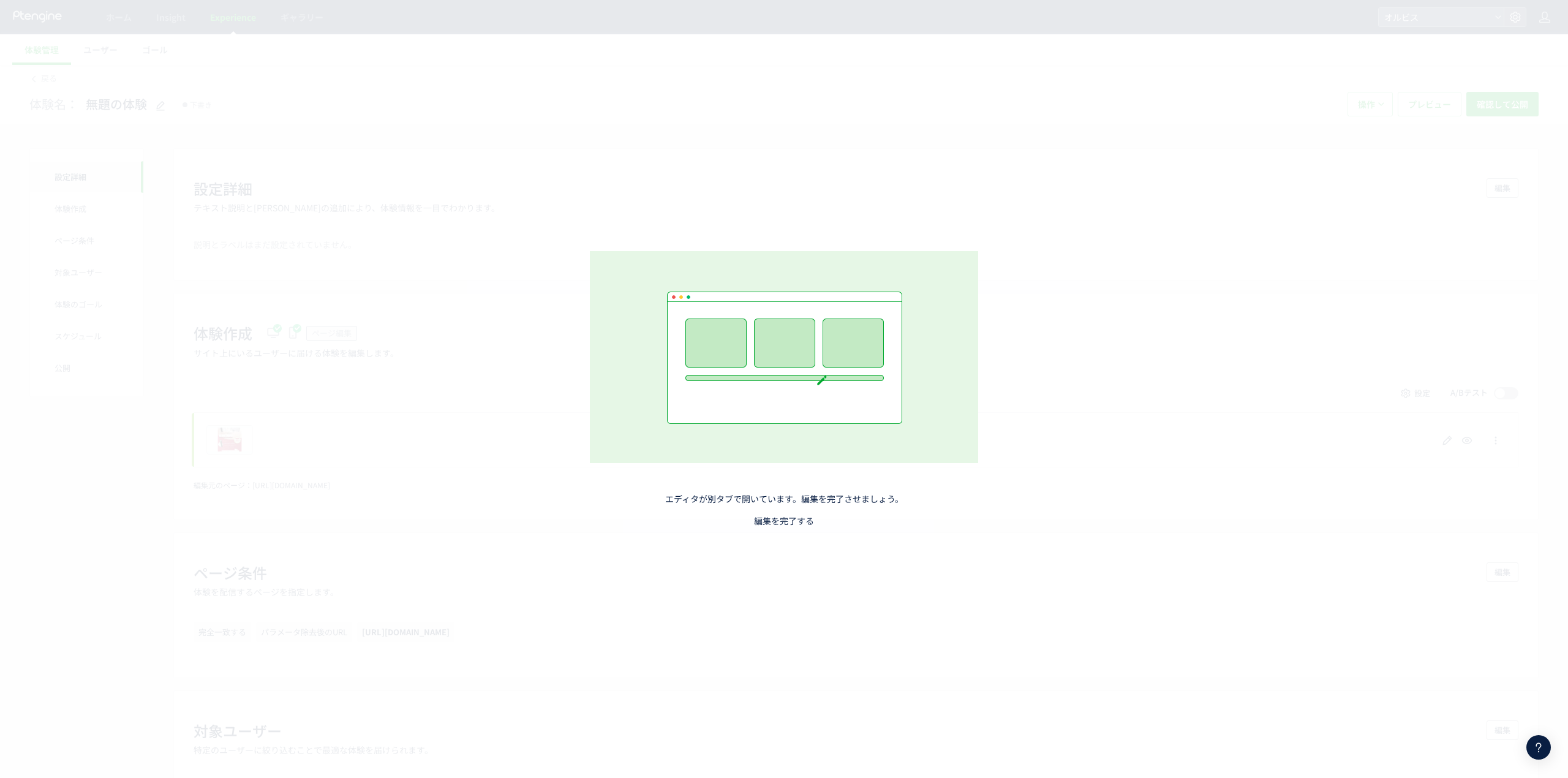
click at [802, 484] on link "編集を完了する" at bounding box center [784, 520] width 60 height 12
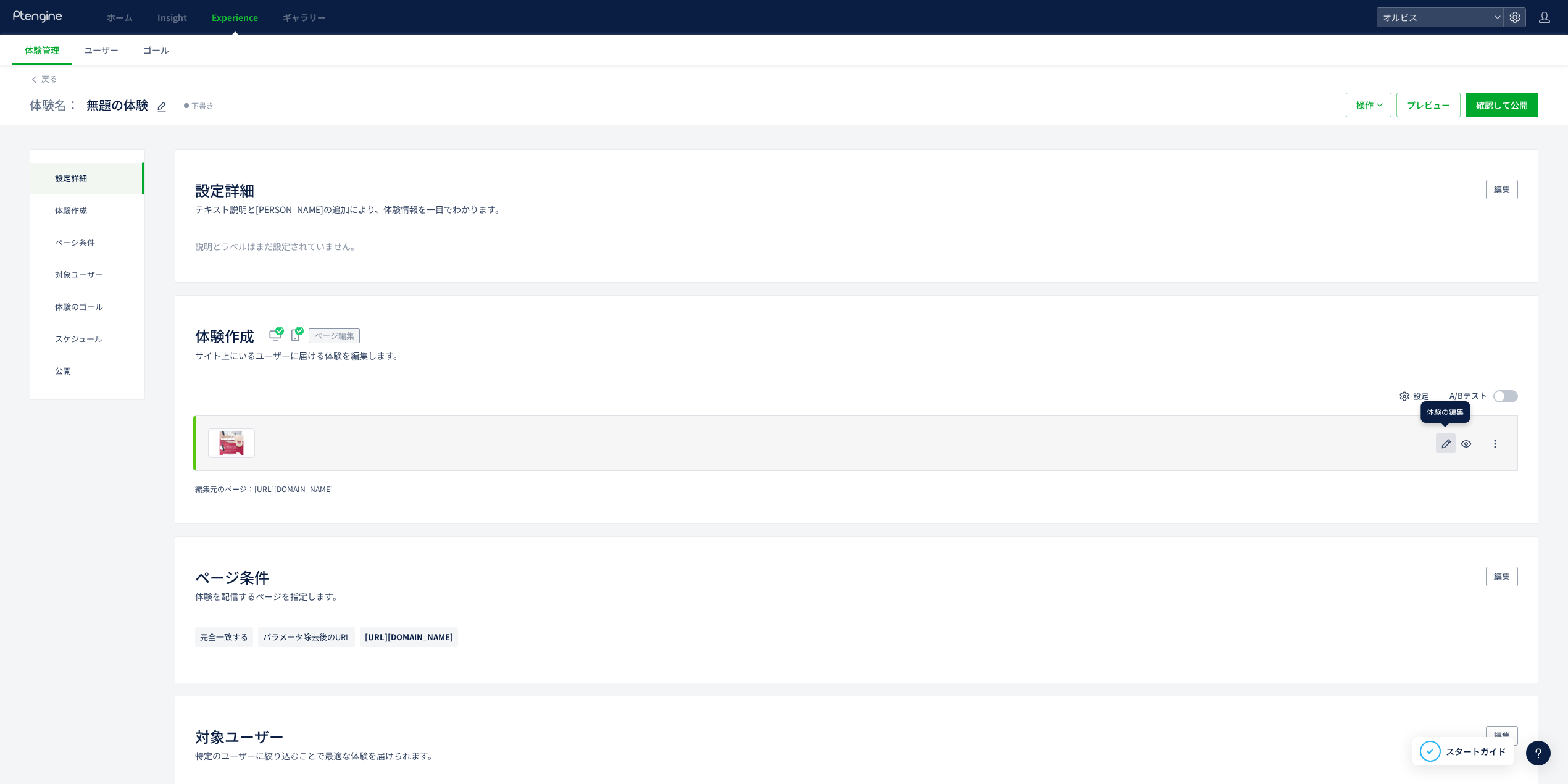
click at [1040, 447] on icon "button" at bounding box center [1446, 444] width 15 height 15
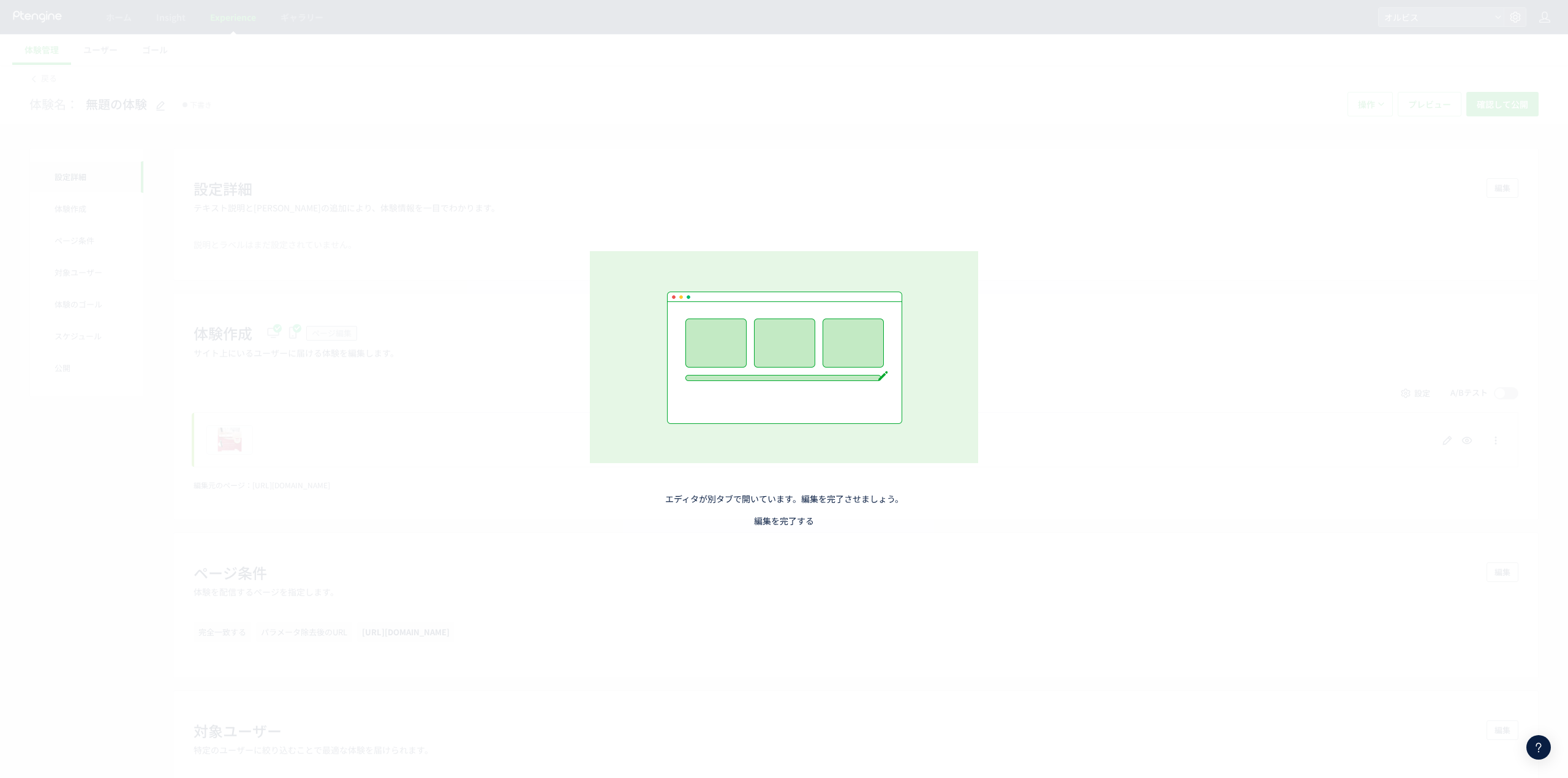
click at [792, 484] on link "編集を完了する" at bounding box center [784, 520] width 60 height 12
click at [793, 484] on link "編集を完了する" at bounding box center [784, 520] width 60 height 12
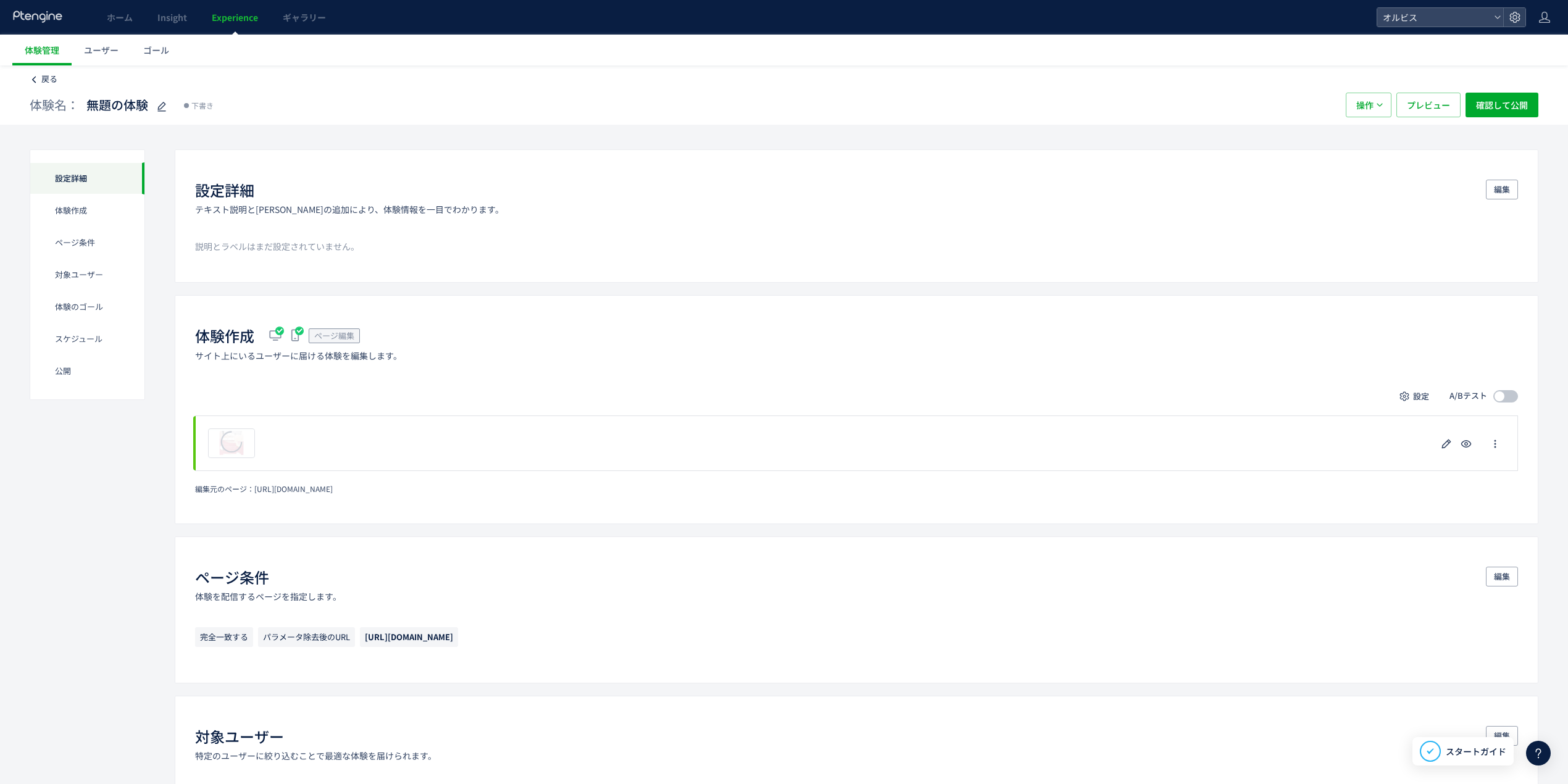
click at [49, 84] on link "戻る" at bounding box center [49, 79] width 16 height 12
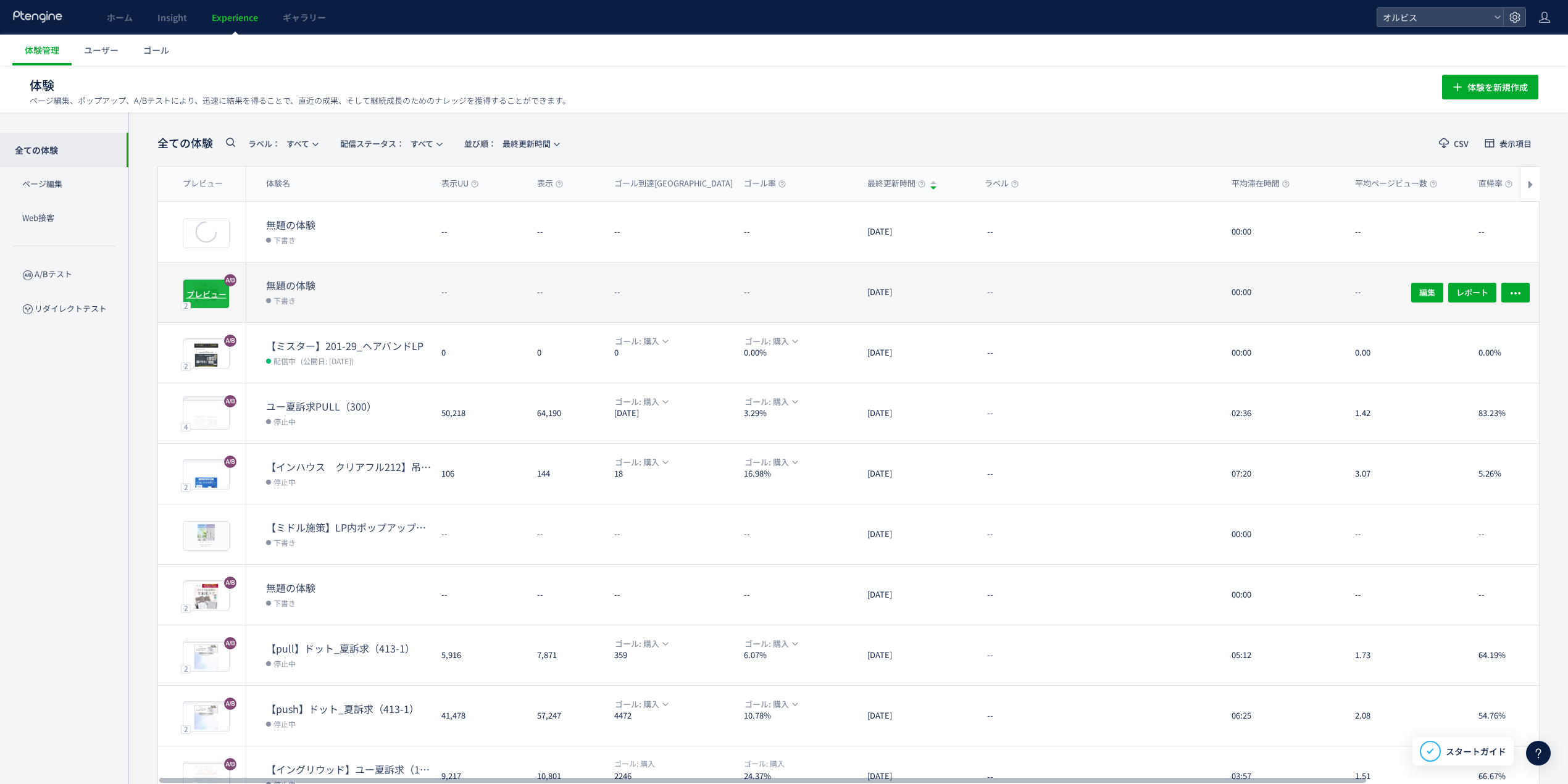
click at [208, 292] on span "プレビュー" at bounding box center [207, 294] width 40 height 12
click at [208, 294] on span "プレビュー" at bounding box center [207, 294] width 40 height 12
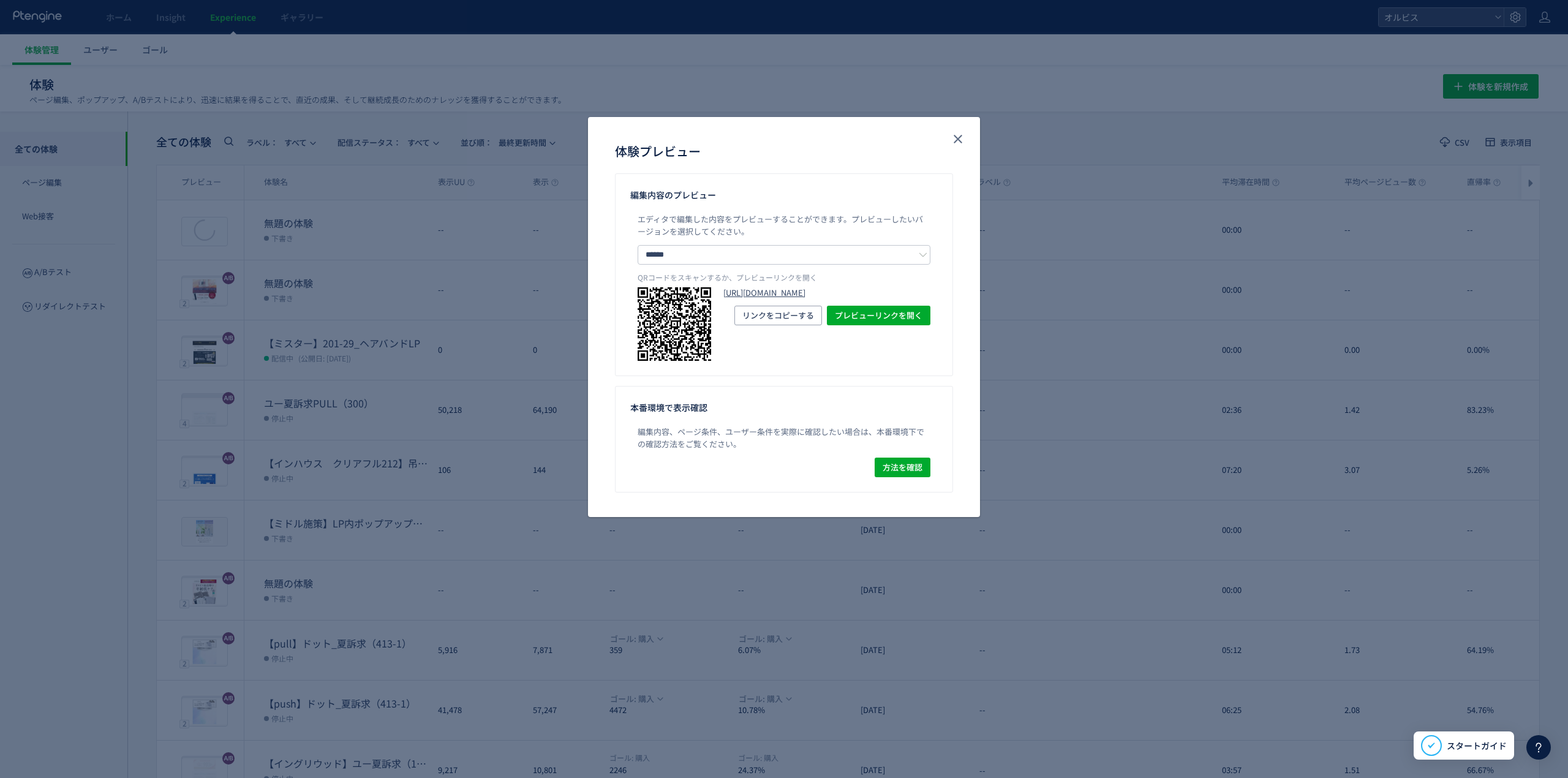
click at [752, 299] on link "[URL][DOMAIN_NAME]" at bounding box center [827, 293] width 207 height 11
click at [956, 145] on icon "close" at bounding box center [958, 139] width 15 height 15
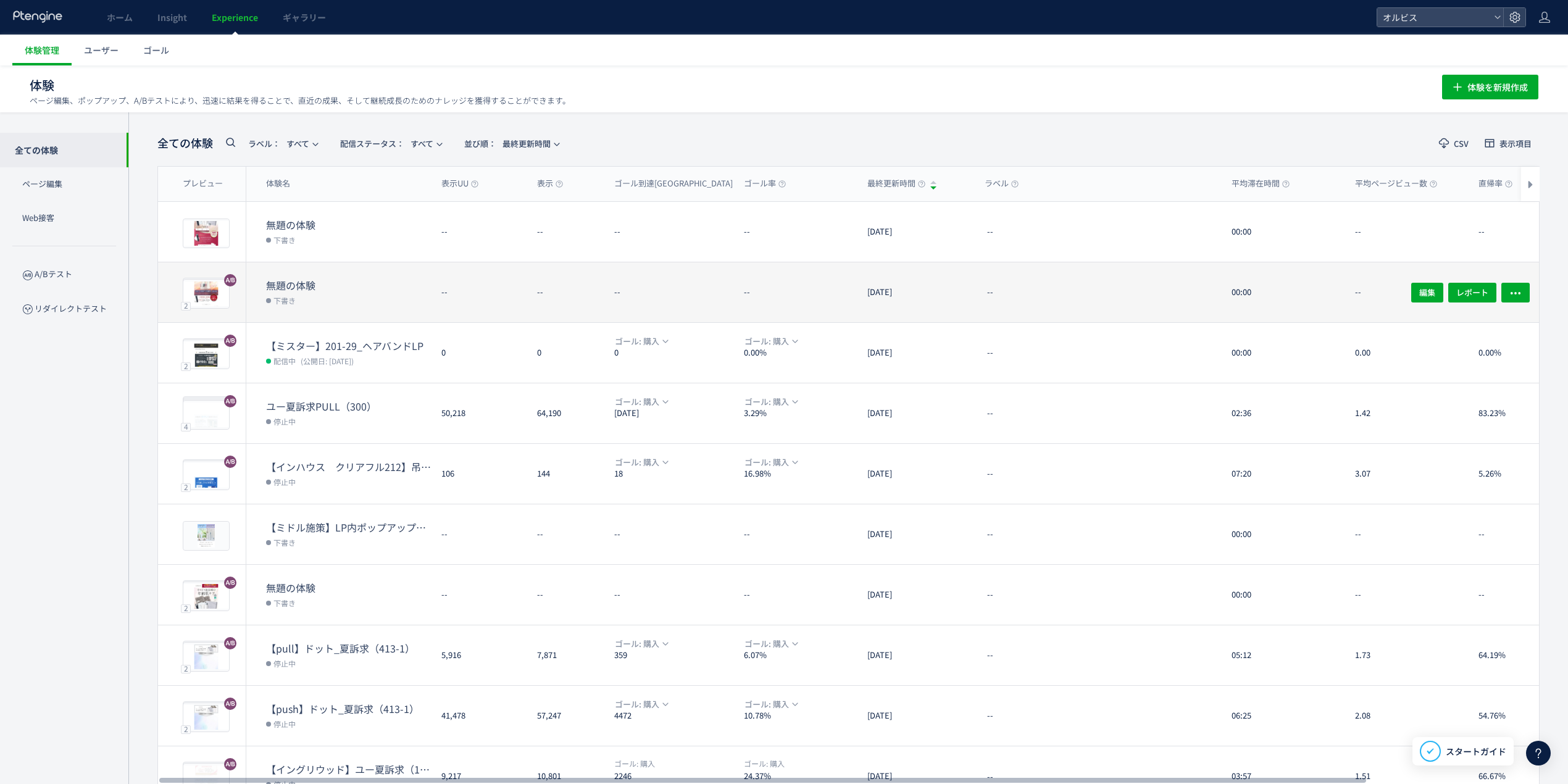
click at [692, 299] on dl "--" at bounding box center [674, 298] width 120 height 48
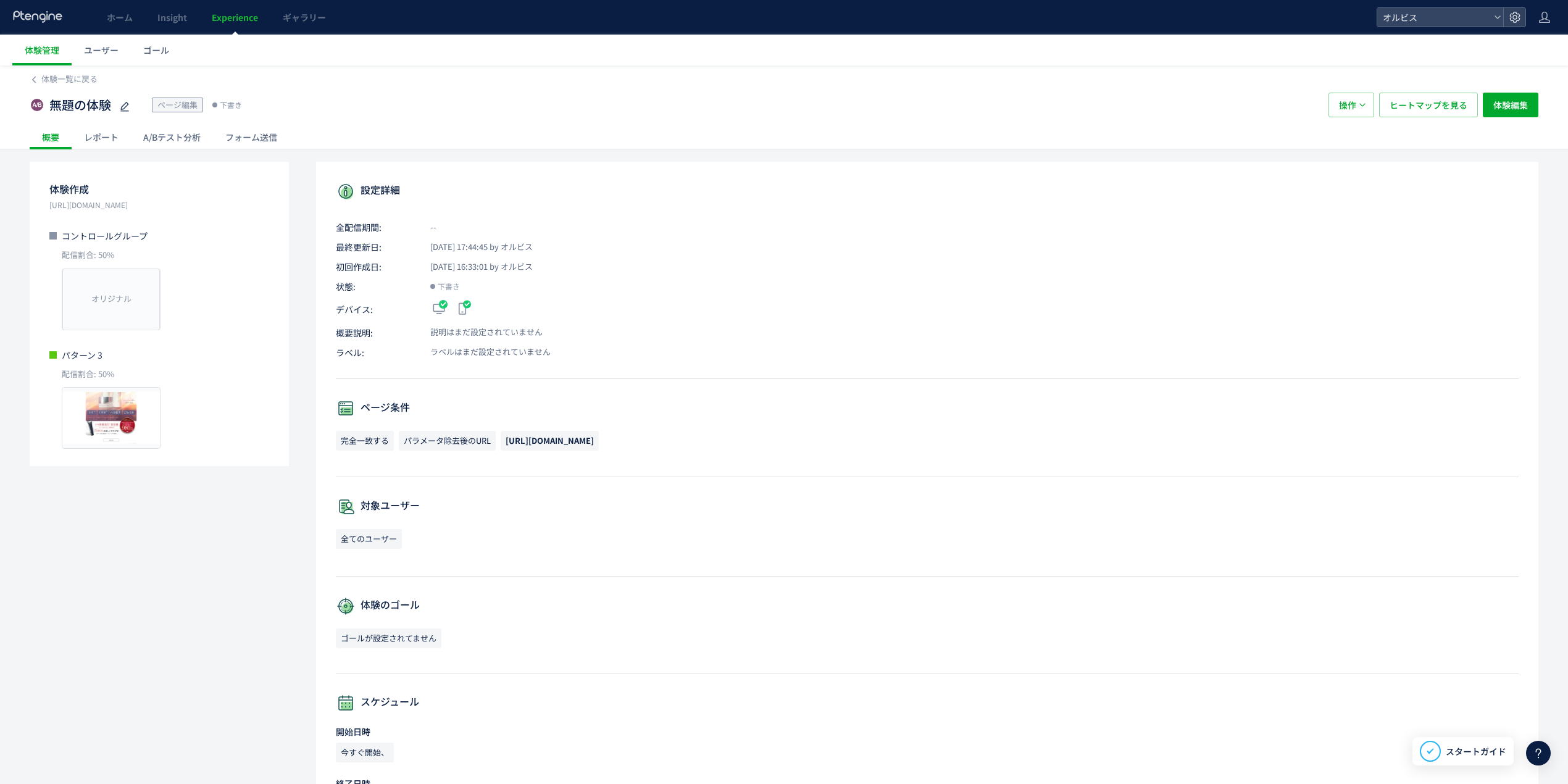
click at [119, 142] on div "レポート" at bounding box center [101, 137] width 59 height 25
click at [178, 138] on div at bounding box center [790, 392] width 1580 height 784
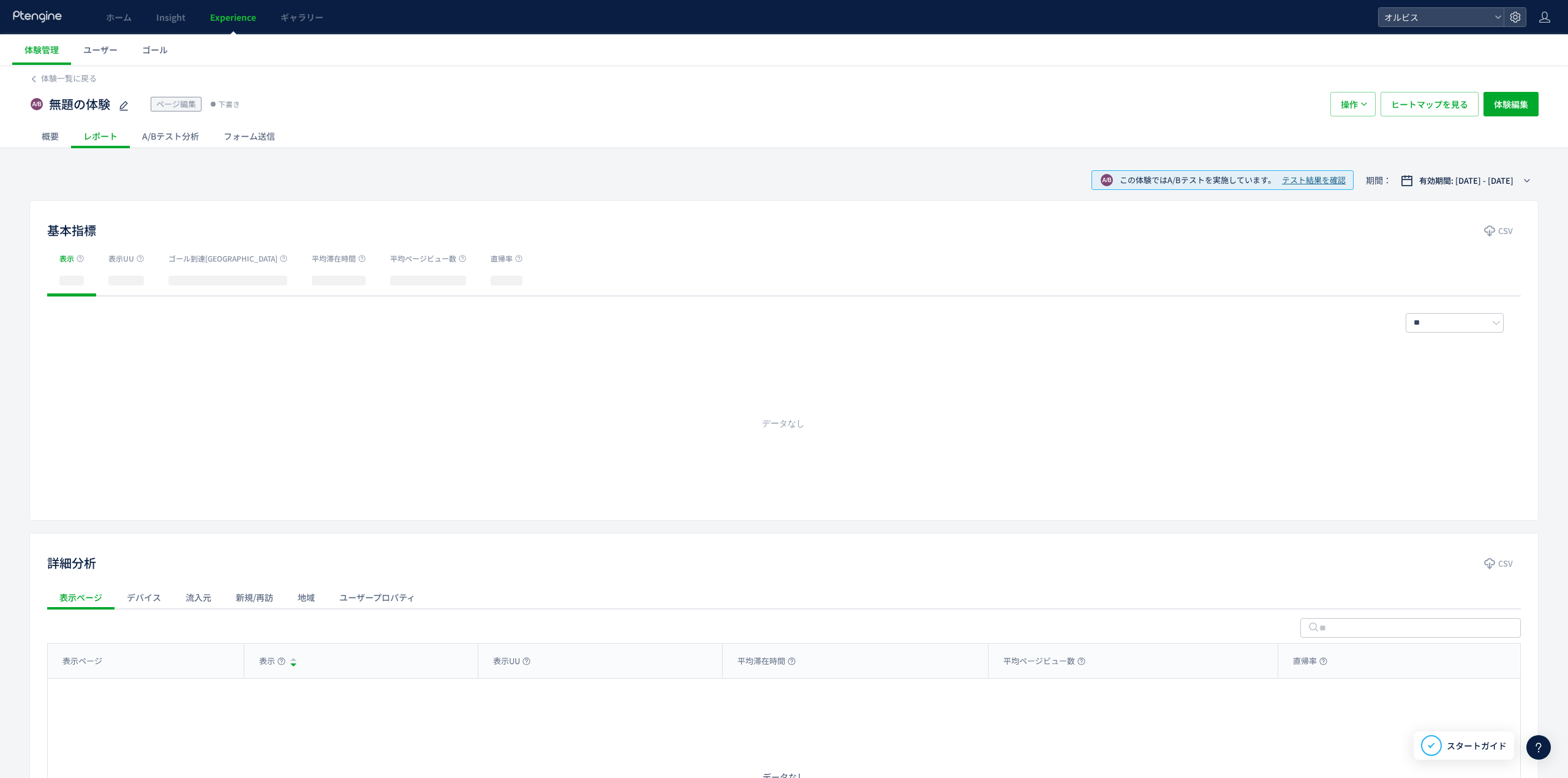
click at [180, 133] on div at bounding box center [784, 389] width 1568 height 778
click at [182, 136] on div "A/Bテスト分析" at bounding box center [170, 136] width 82 height 24
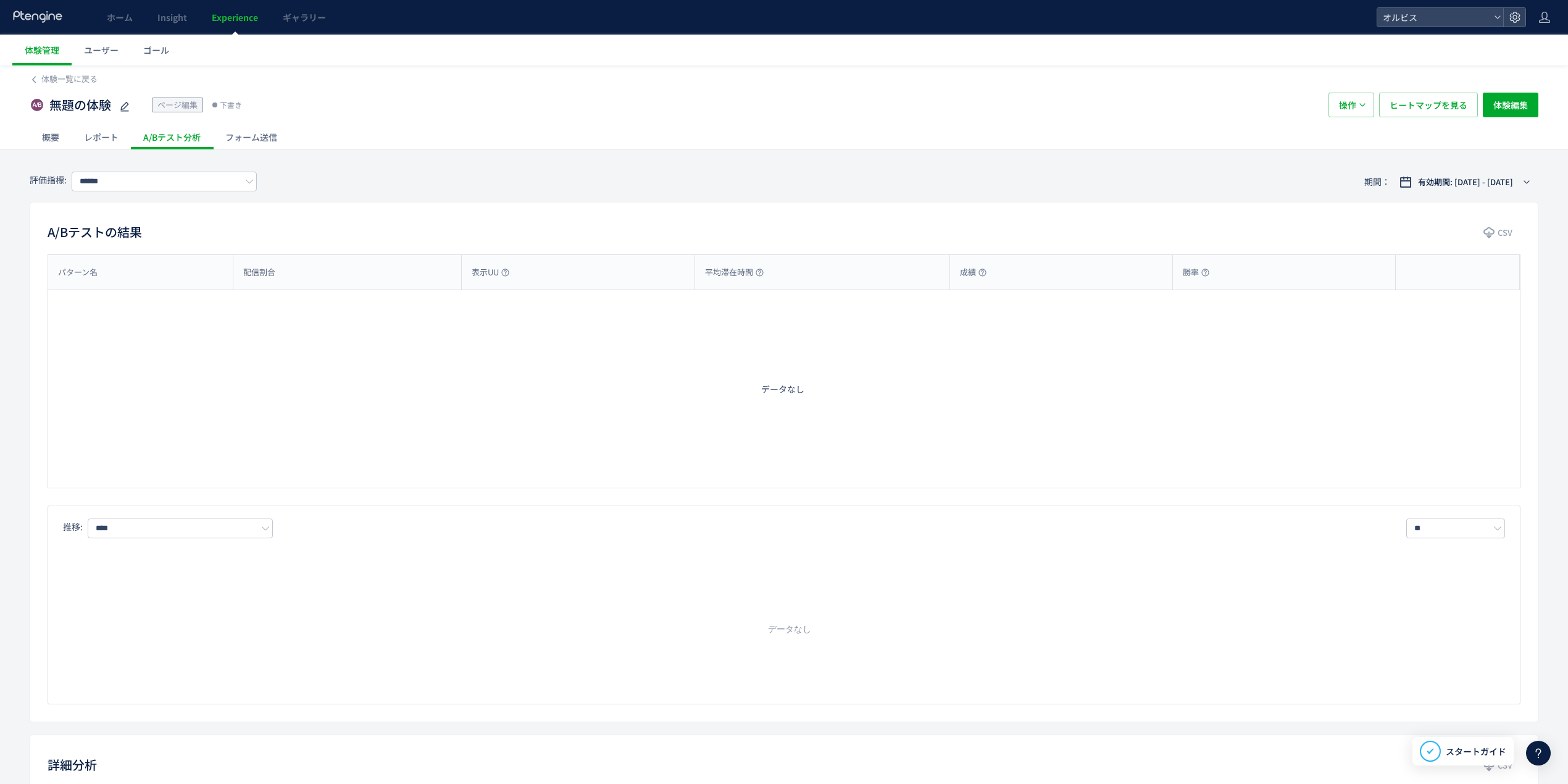
click at [118, 134] on div "レポート" at bounding box center [101, 137] width 59 height 25
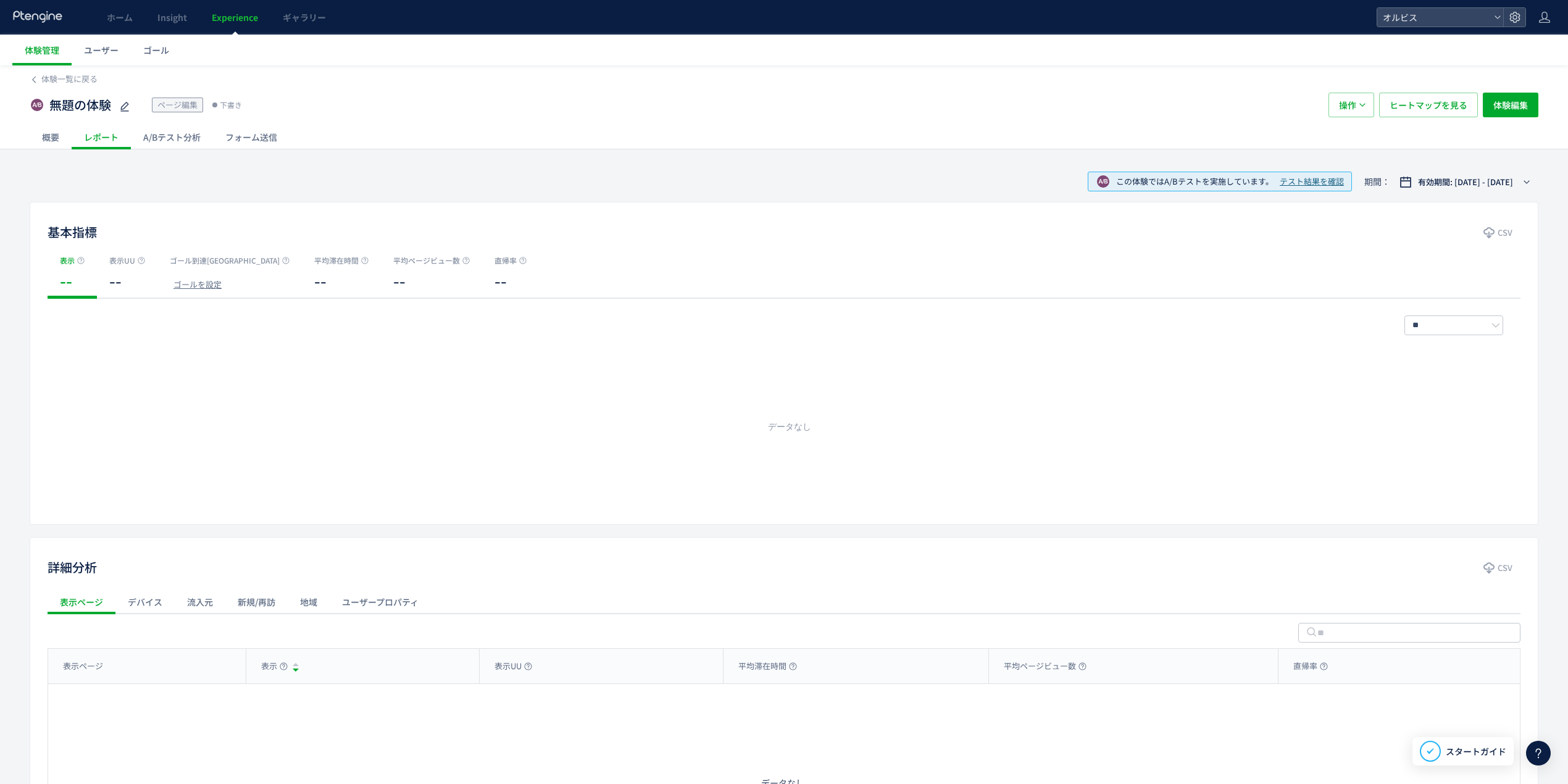
click at [63, 131] on div "概要" at bounding box center [50, 137] width 42 height 25
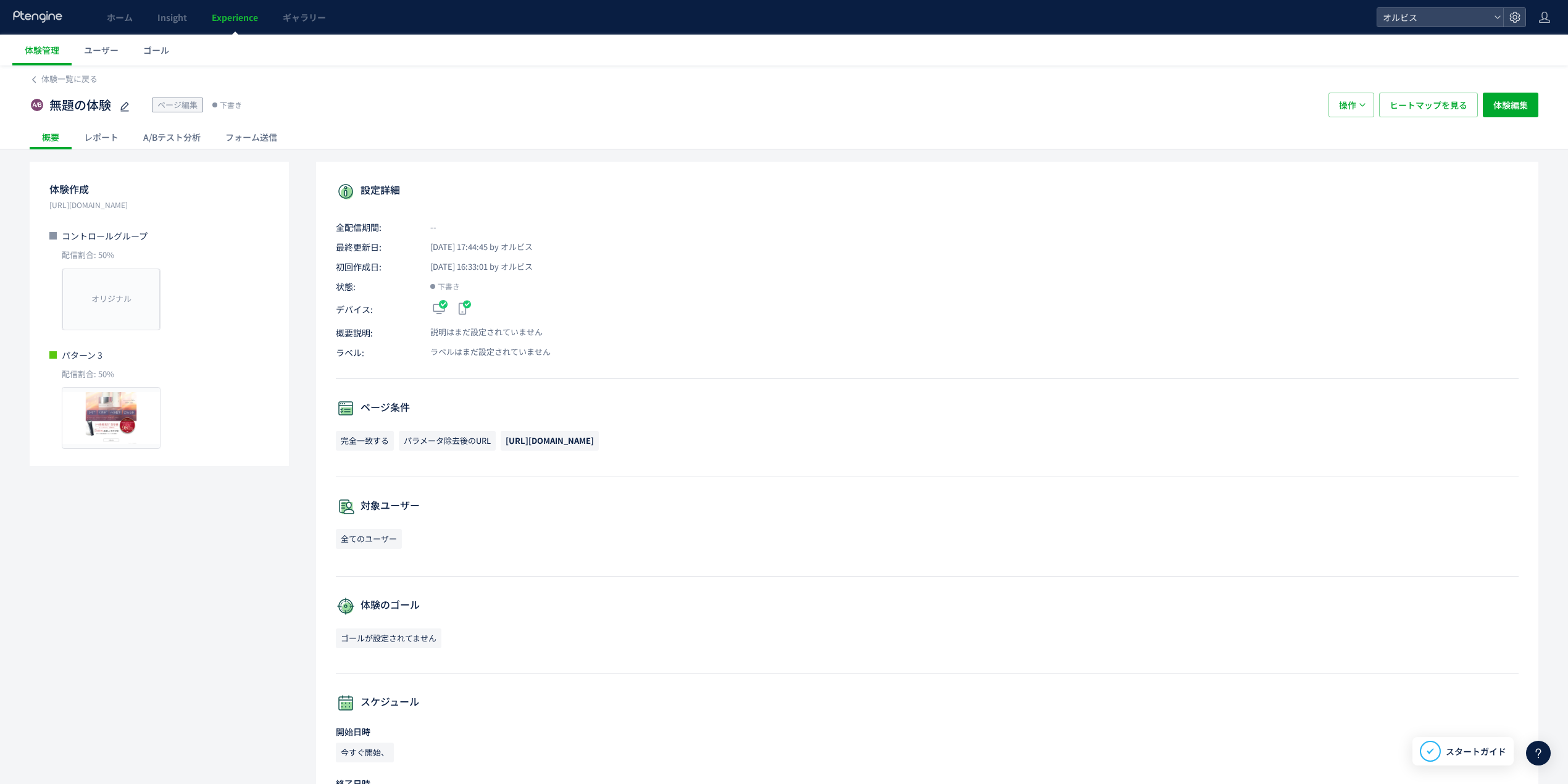
click at [248, 146] on div "フォーム送信" at bounding box center [251, 137] width 76 height 25
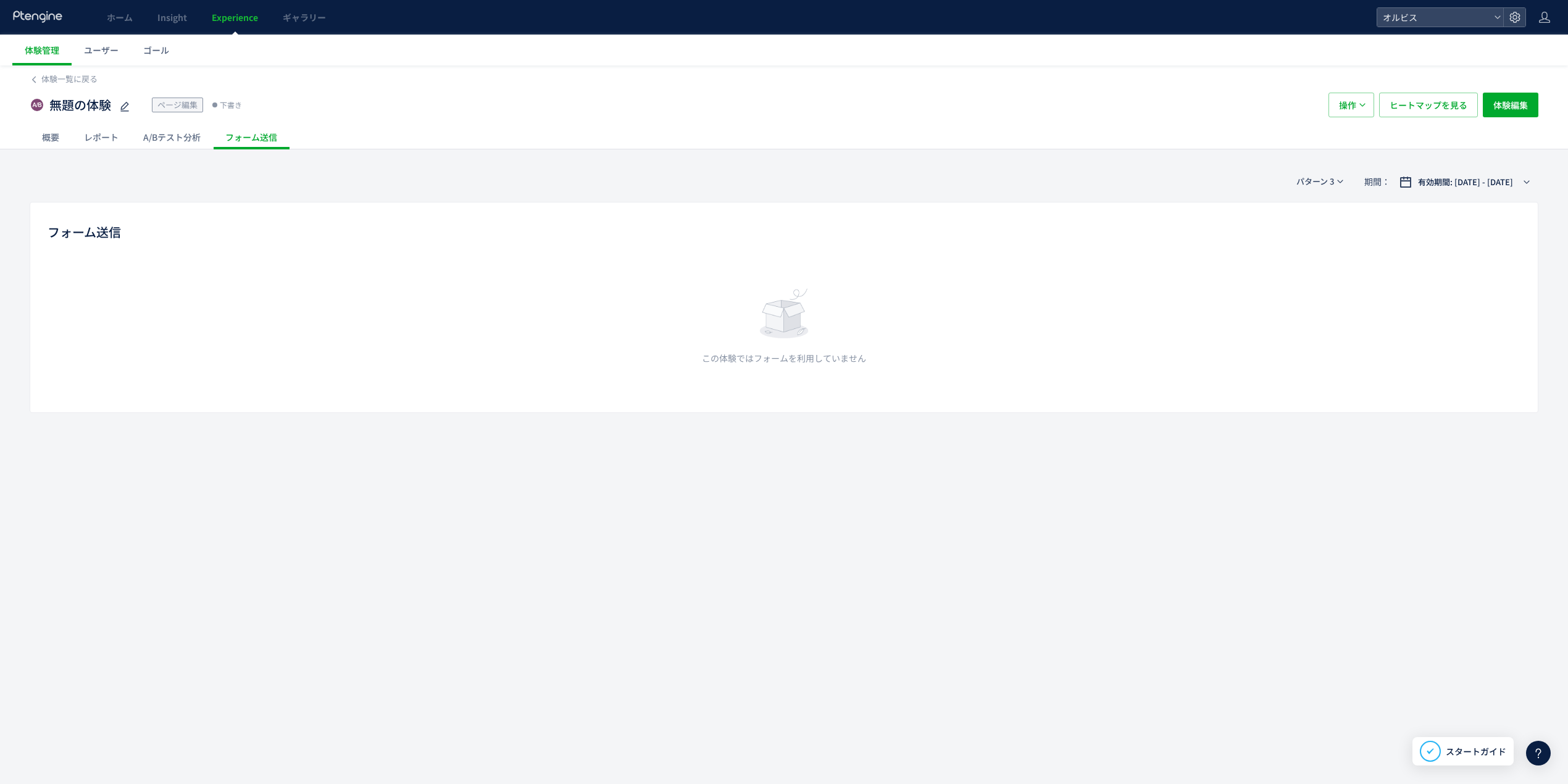
click at [60, 131] on div "概要" at bounding box center [50, 137] width 42 height 25
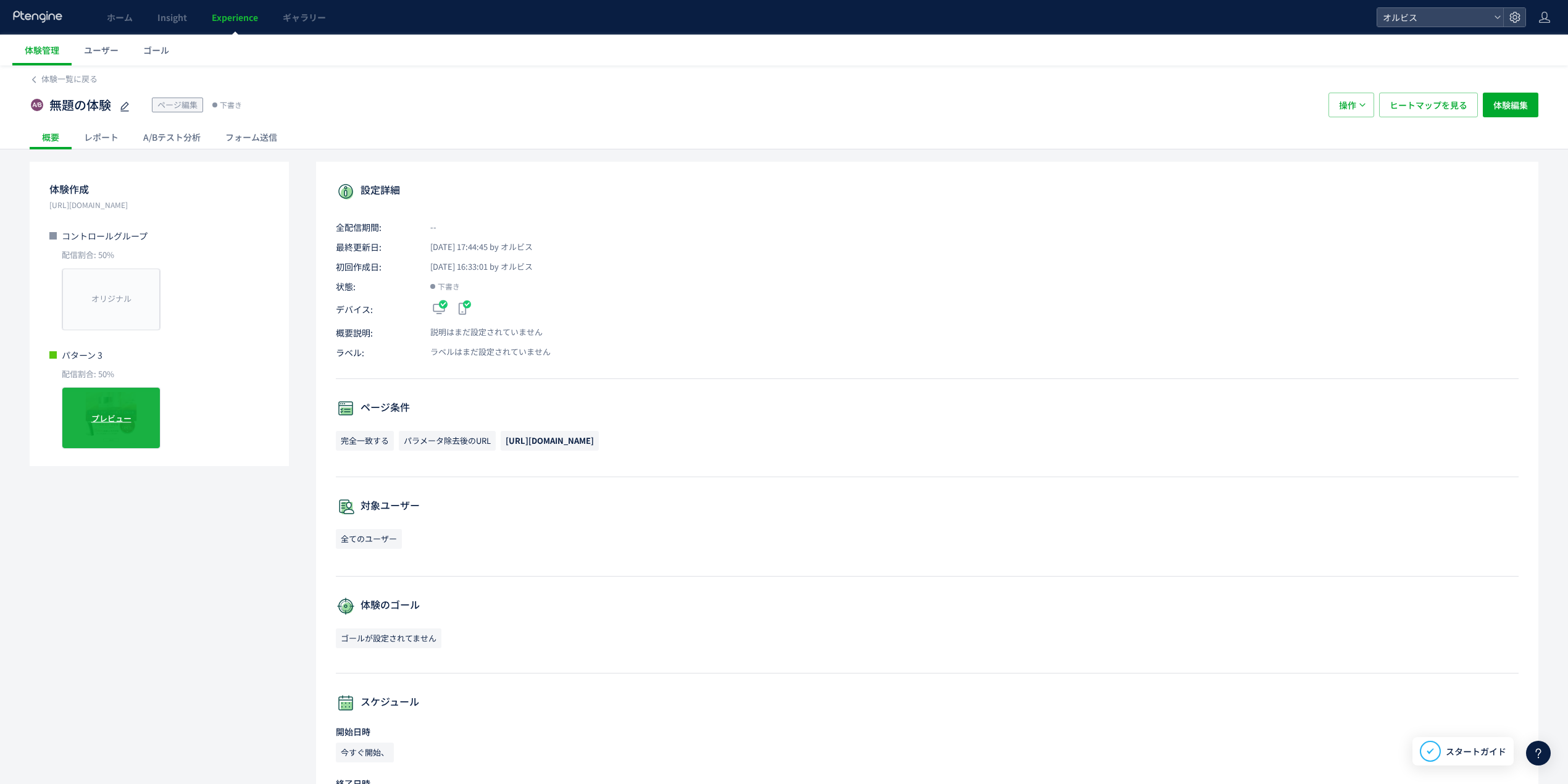
click at [130, 415] on span "プレビュー" at bounding box center [112, 418] width 40 height 12
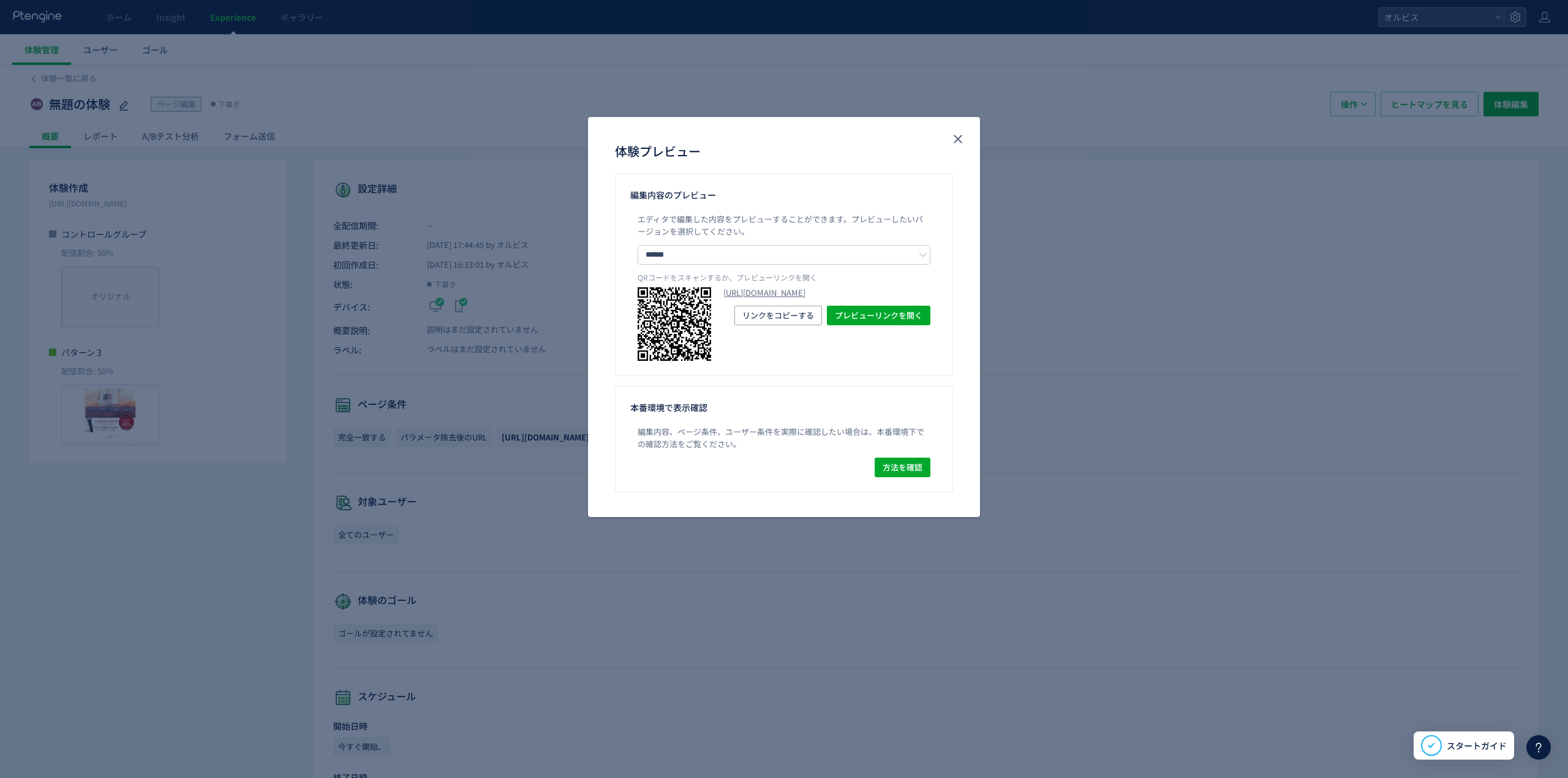
click at [781, 286] on p "QRコードをスキャンするか、プレビューリンクを開く" at bounding box center [784, 279] width 293 height 15
click at [781, 299] on link "[URL][DOMAIN_NAME]" at bounding box center [827, 293] width 207 height 11
click at [955, 150] on div "体験プレビュー" at bounding box center [784, 145] width 392 height 57
click at [950, 136] on button "close" at bounding box center [958, 139] width 19 height 19
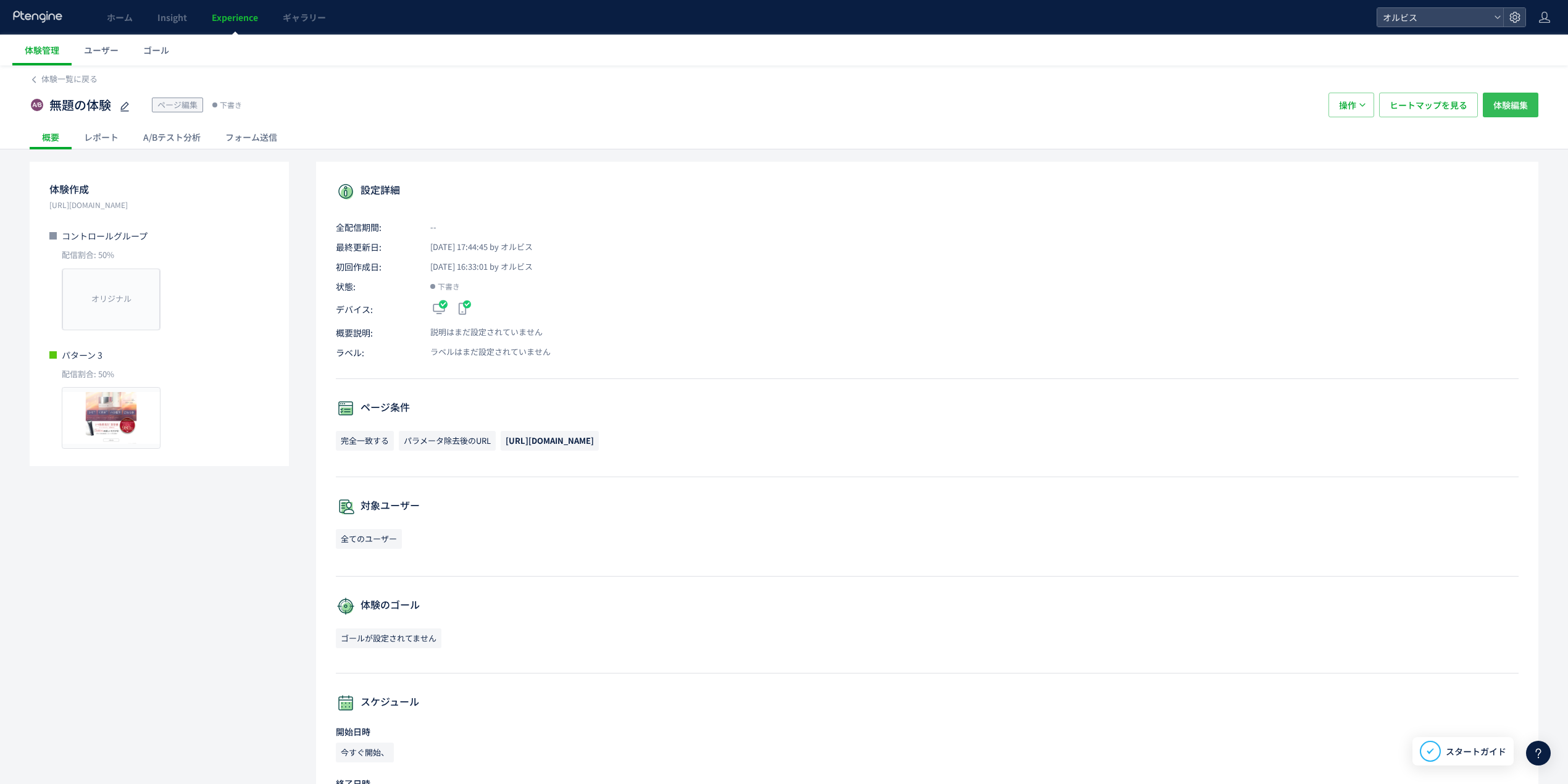
click at [1040, 101] on span "体験編集" at bounding box center [1511, 105] width 35 height 25
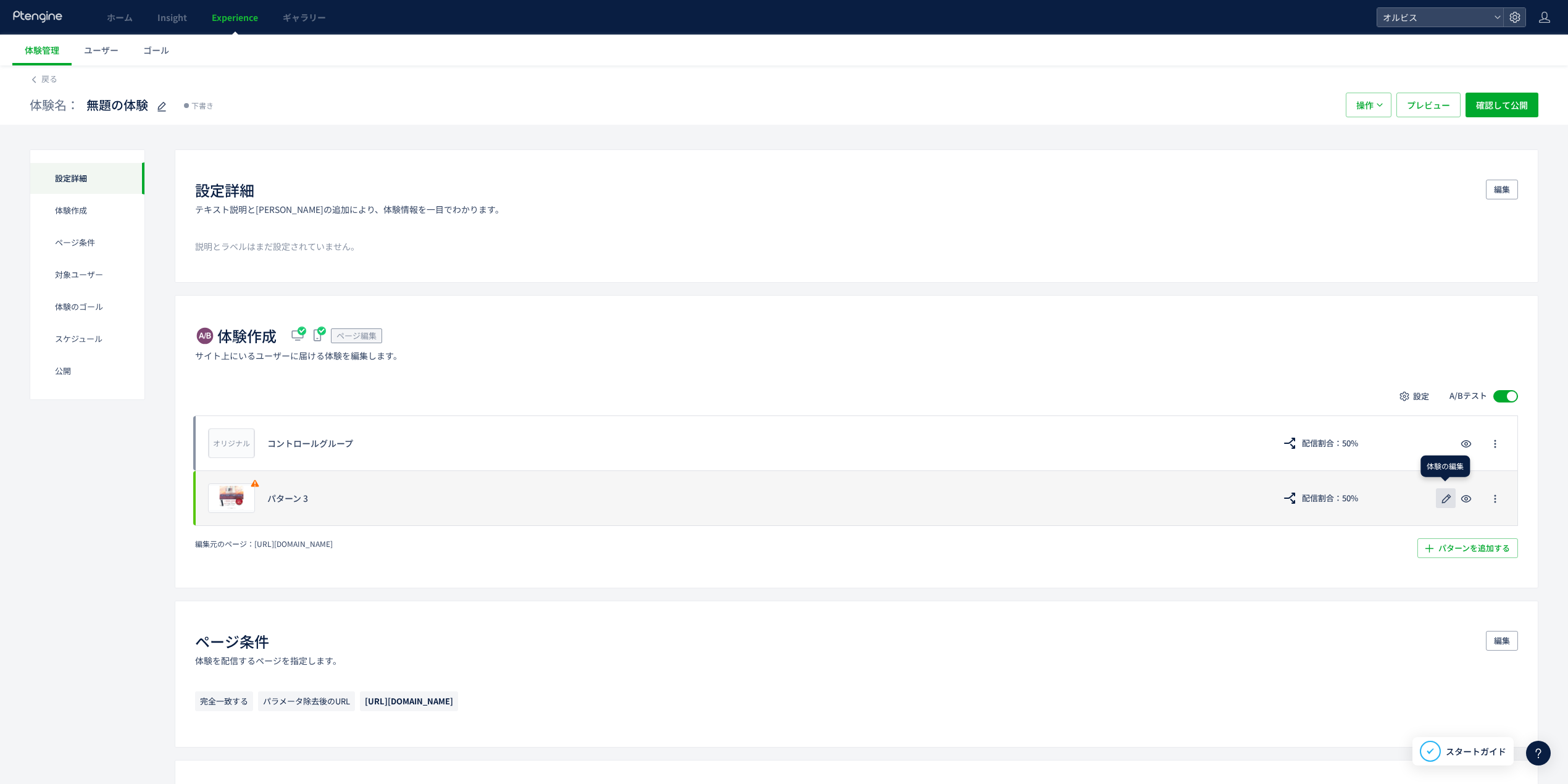
click at [1040, 488] on icon "button" at bounding box center [1446, 498] width 15 height 15
